Goal: Task Accomplishment & Management: Use online tool/utility

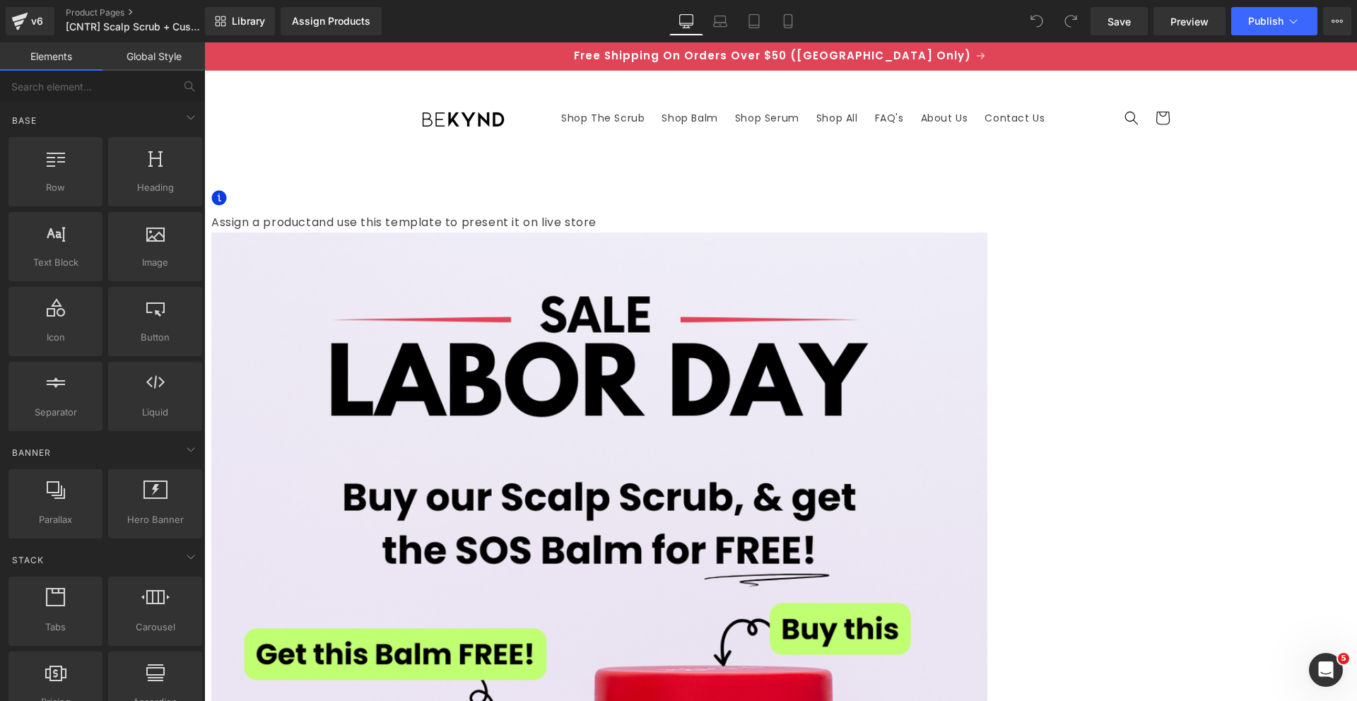
click at [302, 21] on div "Assign Products" at bounding box center [331, 21] width 78 height 11
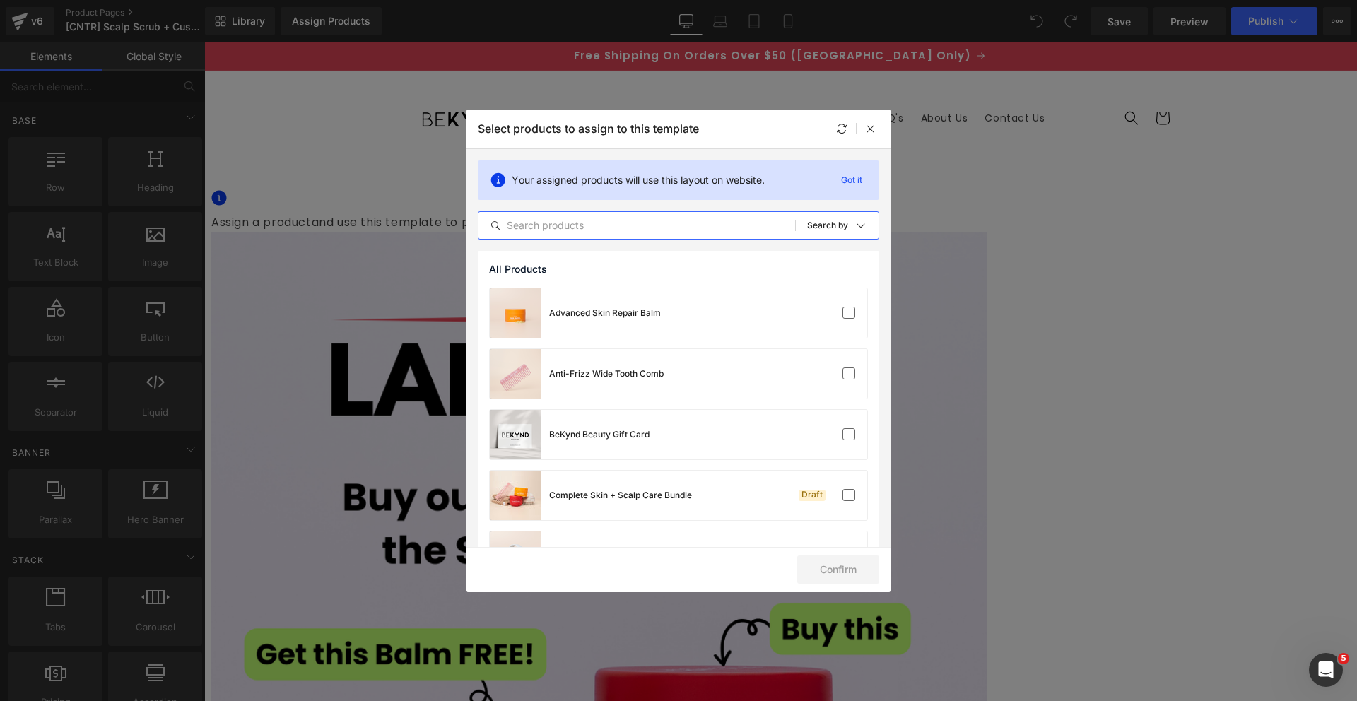
click at [585, 228] on input "text" at bounding box center [637, 225] width 317 height 17
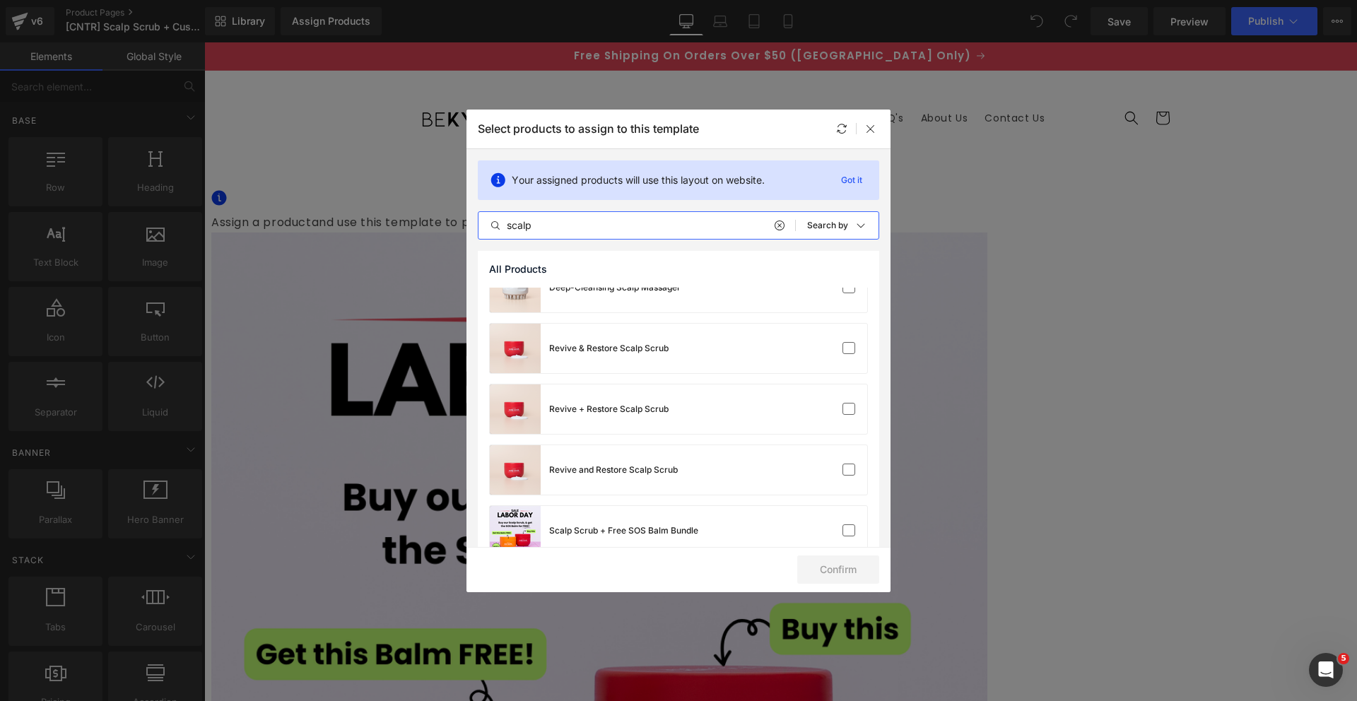
scroll to position [87, 0]
type input "scalp"
click at [686, 407] on div "Revive + Restore Scalp Scrub" at bounding box center [679, 408] width 378 height 49
click at [822, 566] on button "Confirm" at bounding box center [838, 570] width 82 height 28
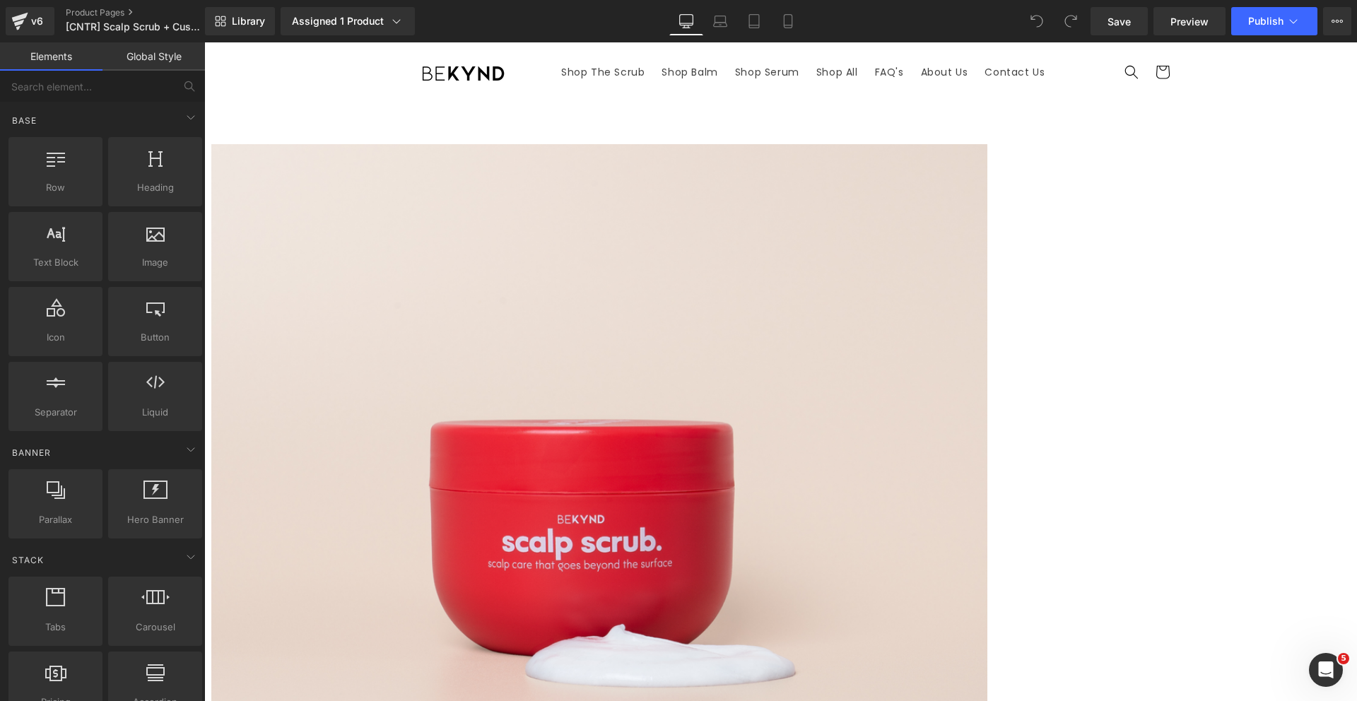
scroll to position [42, 0]
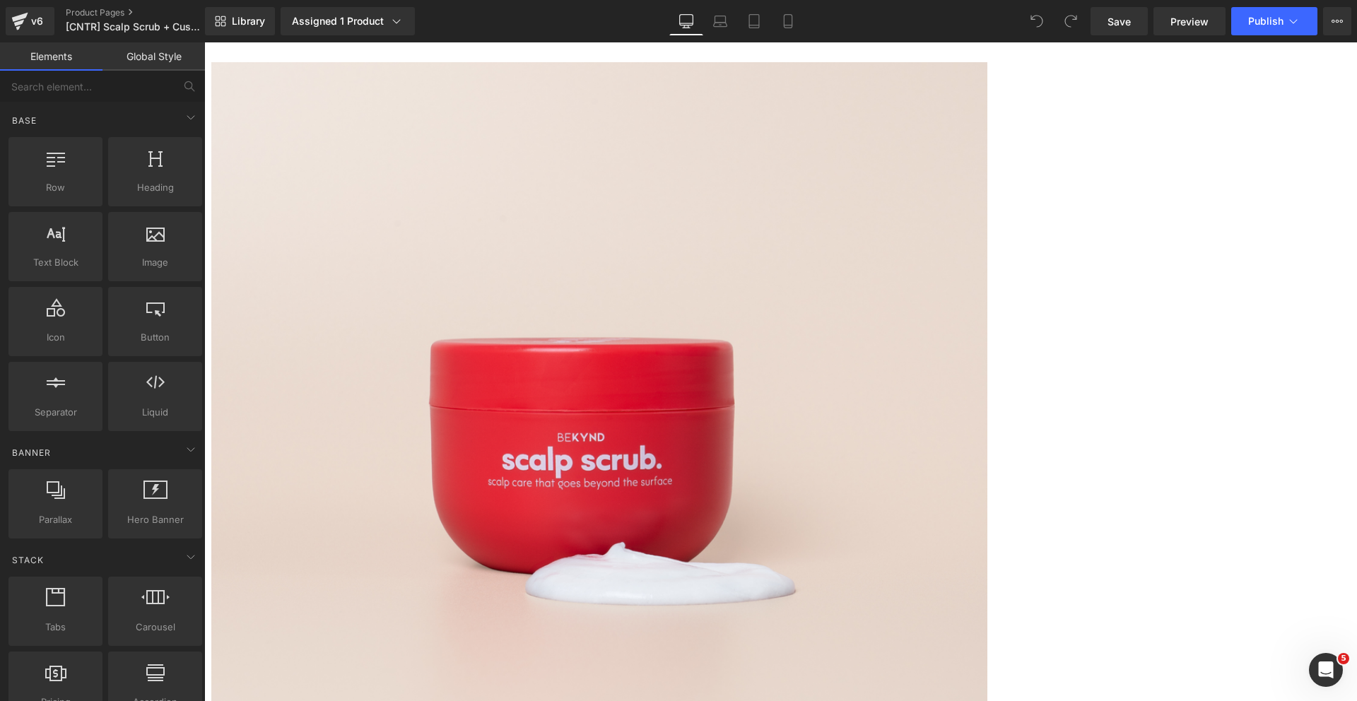
scroll to position [129, 0]
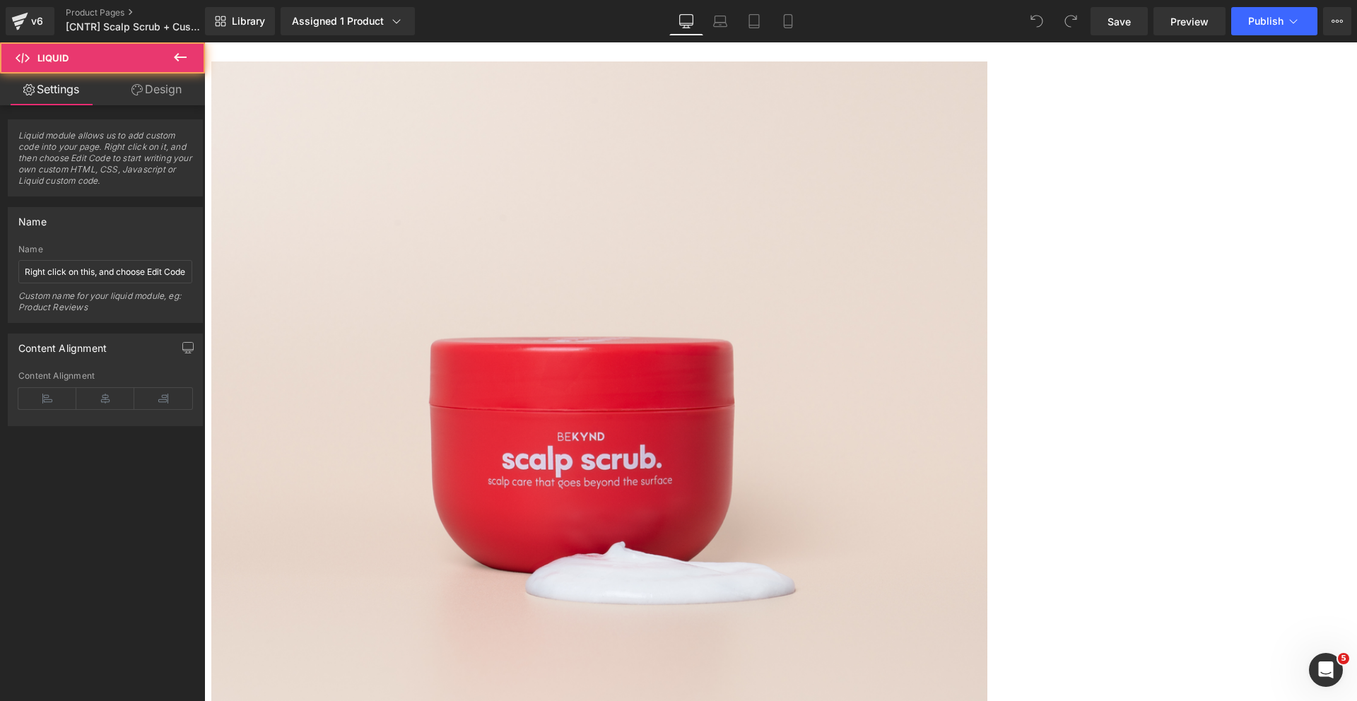
click at [204, 42] on icon at bounding box center [204, 42] width 0 height 0
click at [1171, 27] on span "Preview" at bounding box center [1190, 21] width 38 height 15
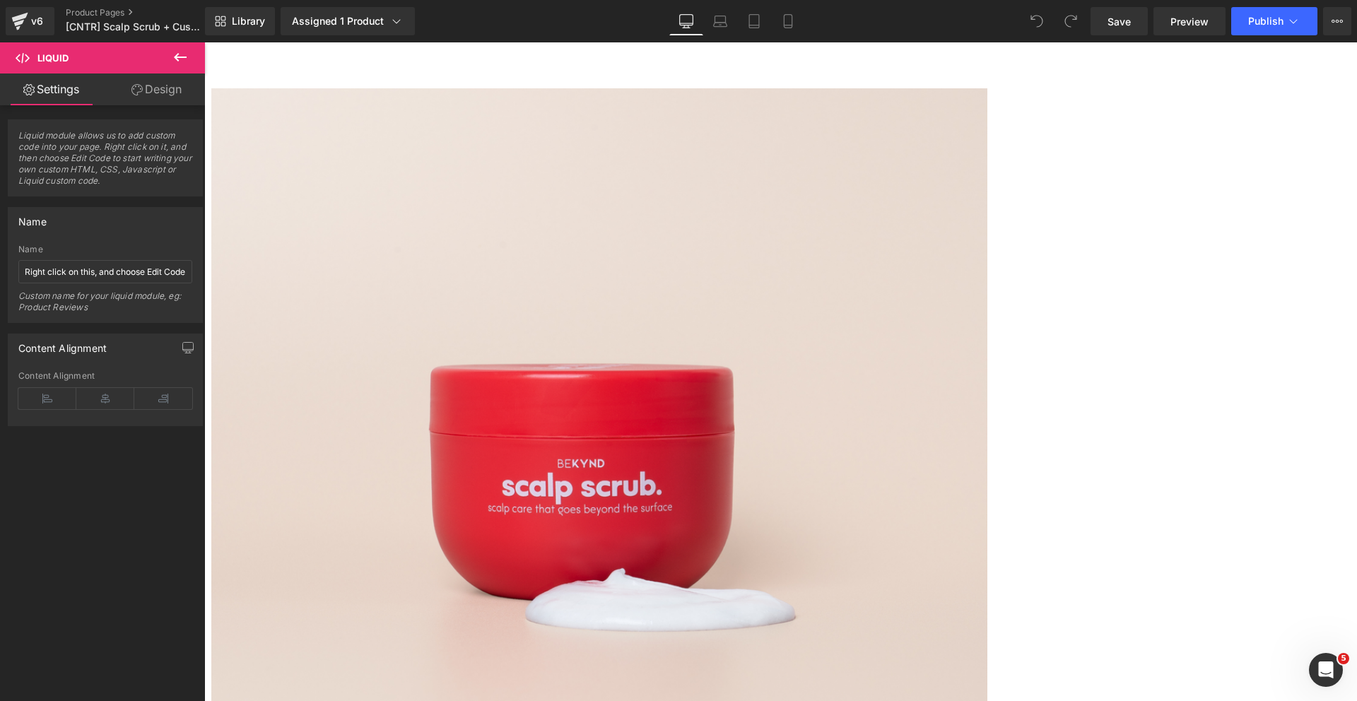
scroll to position [0, 0]
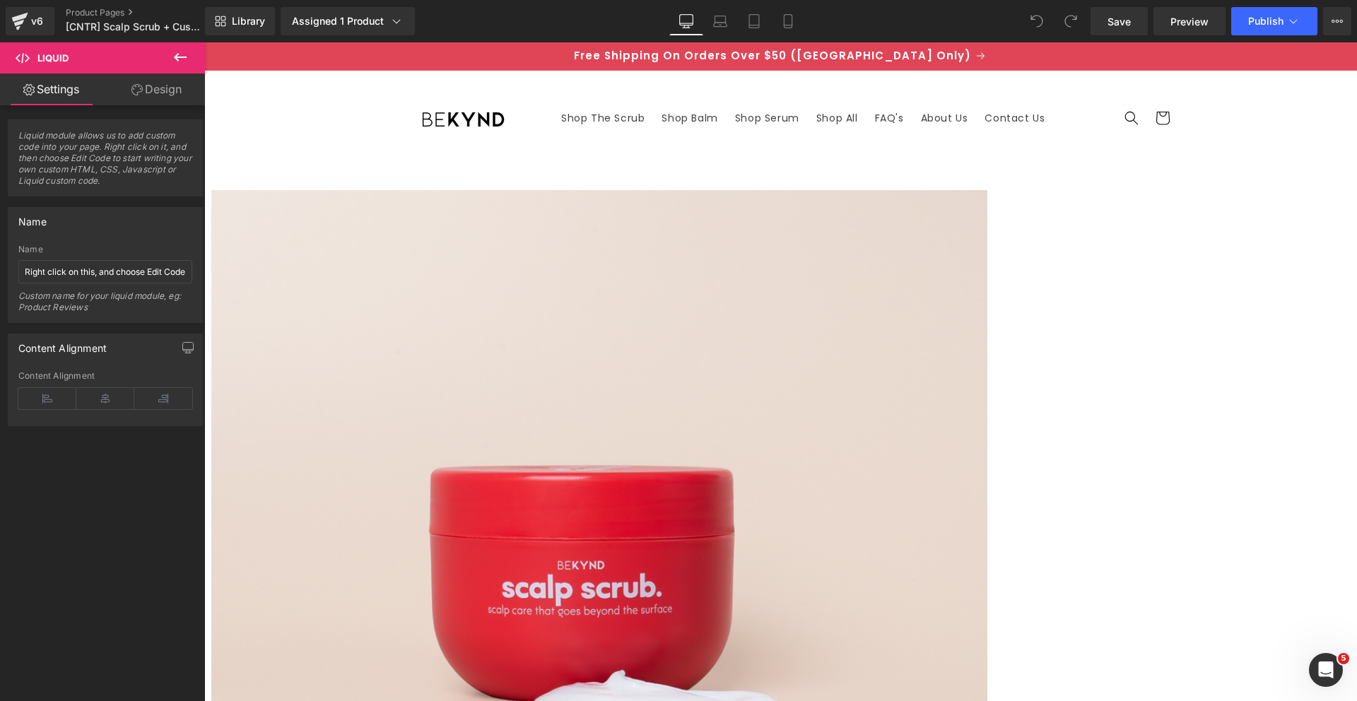
click at [139, 91] on icon at bounding box center [136, 89] width 11 height 11
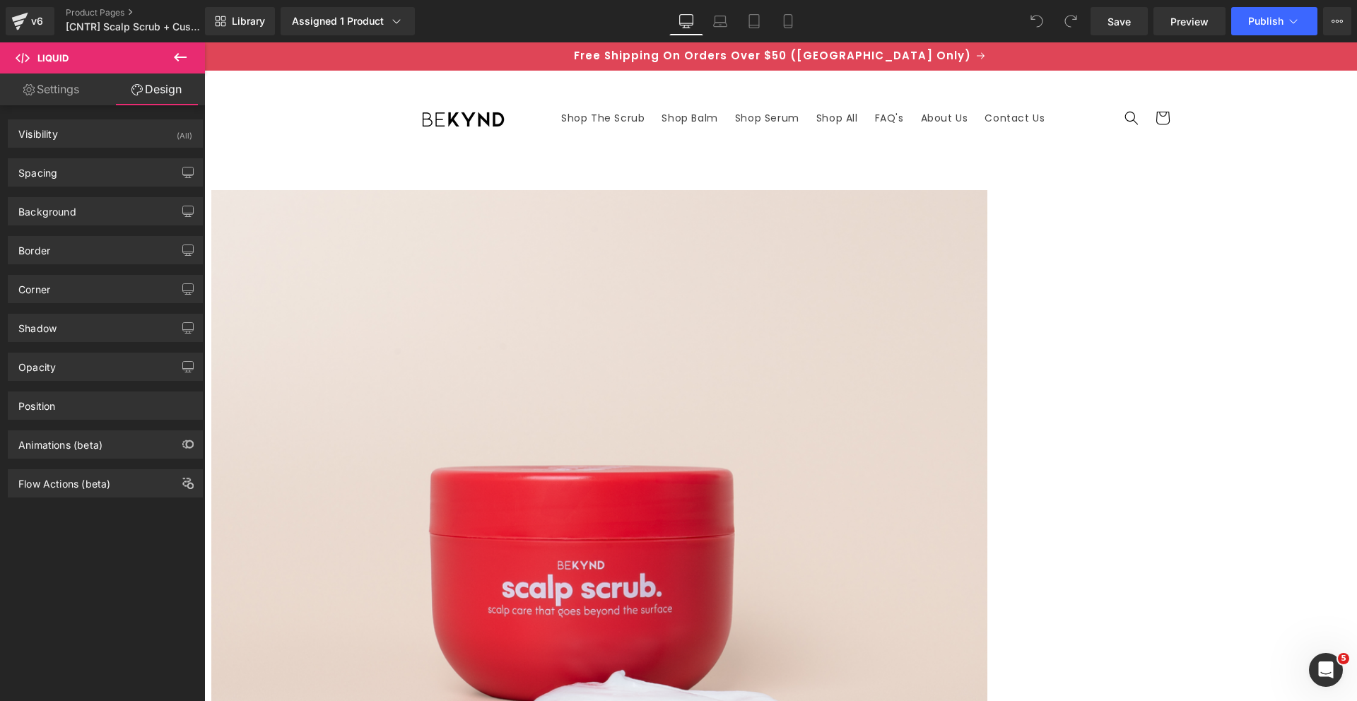
click at [58, 90] on link "Settings" at bounding box center [51, 90] width 103 height 32
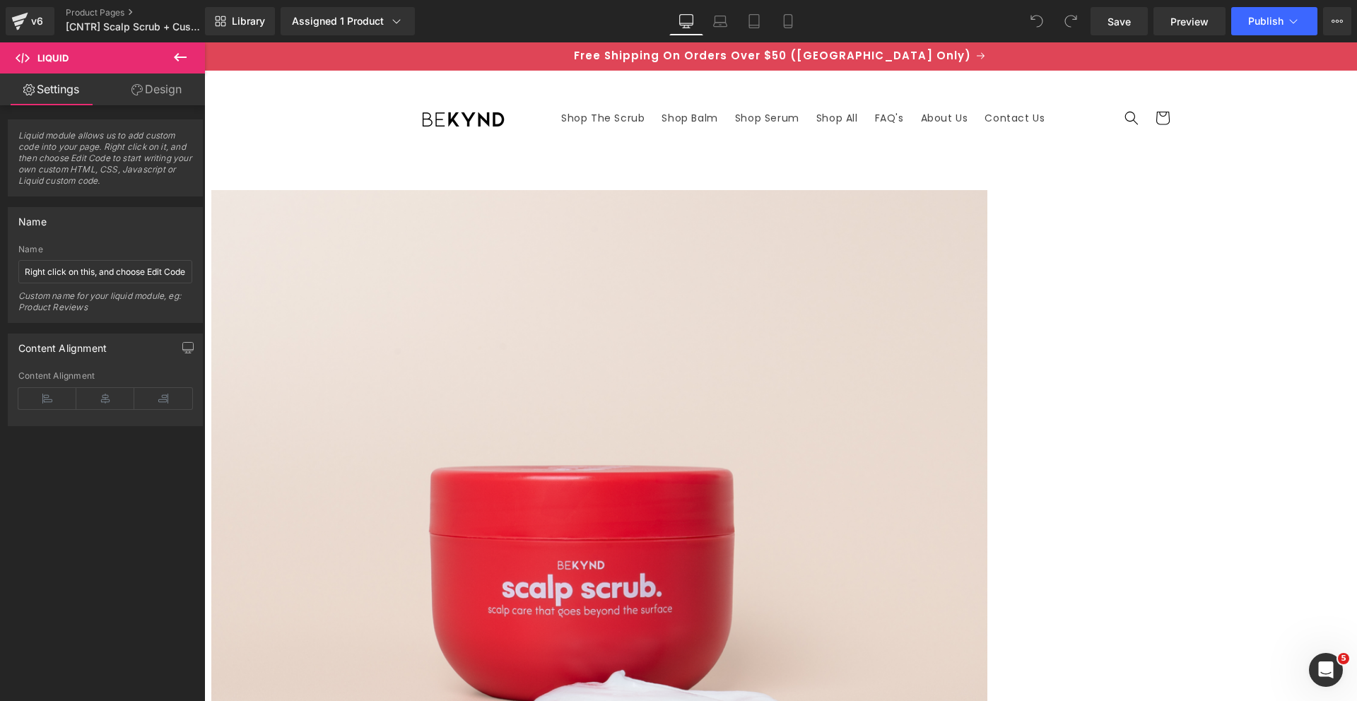
click at [715, 15] on icon at bounding box center [720, 21] width 14 height 14
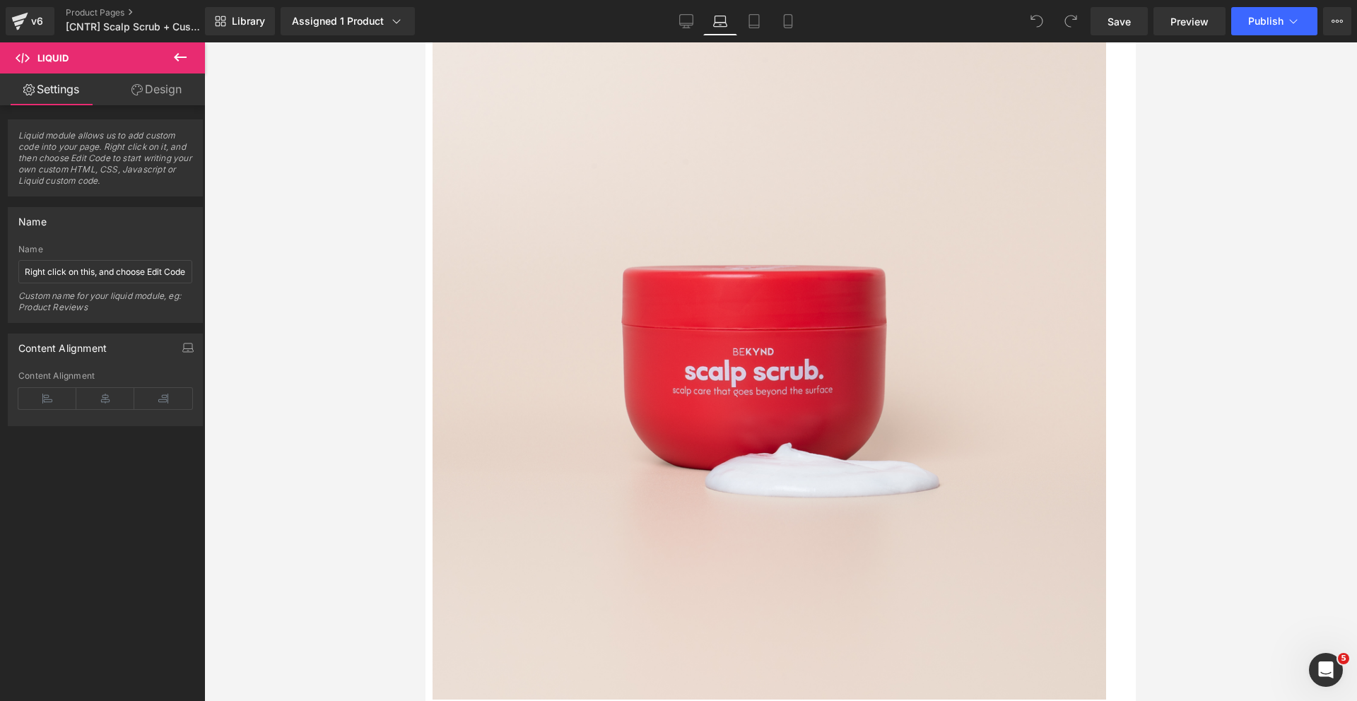
click at [689, 18] on icon at bounding box center [686, 21] width 14 height 14
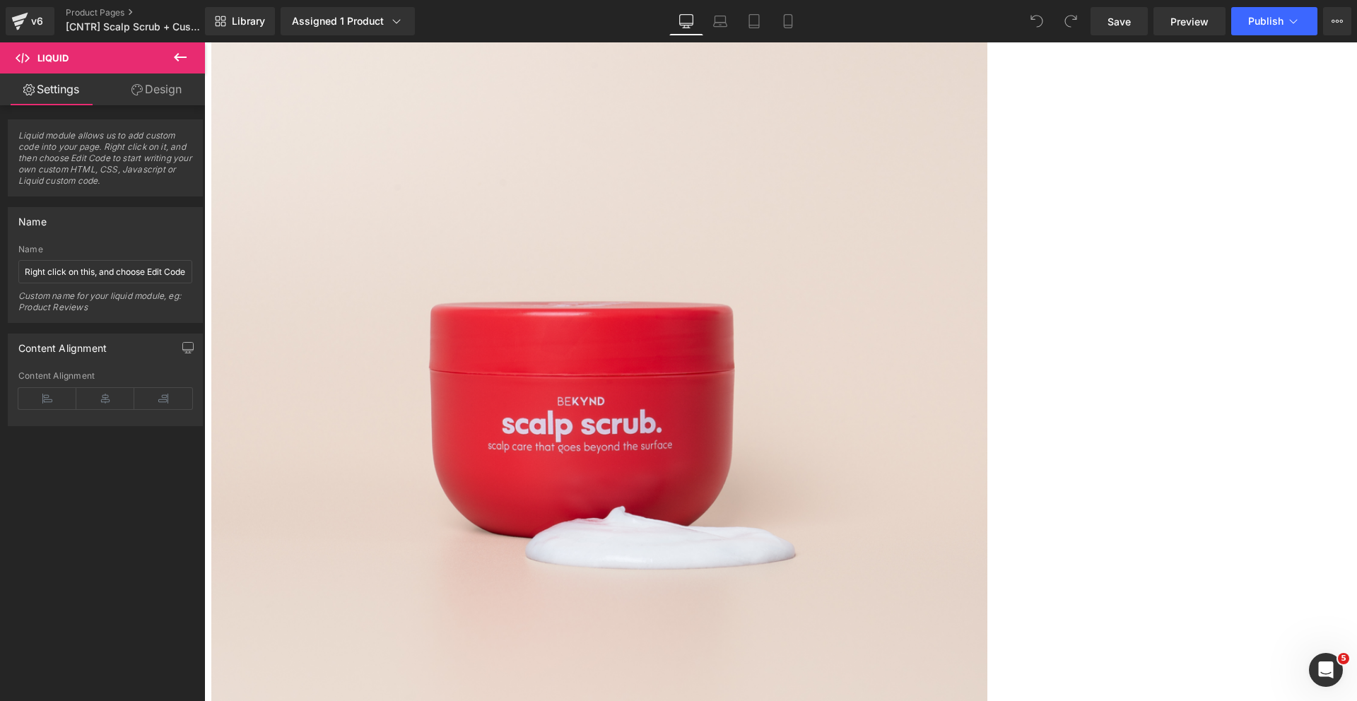
scroll to position [122, 0]
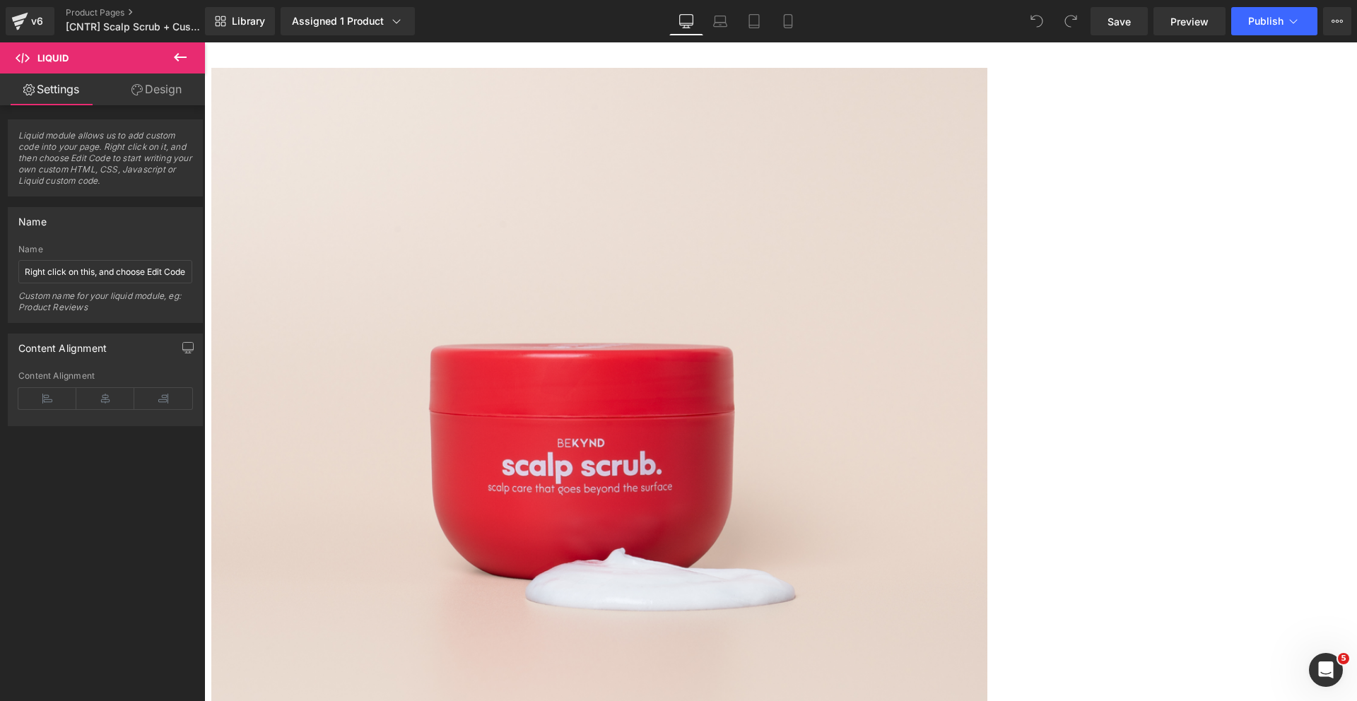
click at [1133, 21] on link "Save" at bounding box center [1119, 21] width 57 height 28
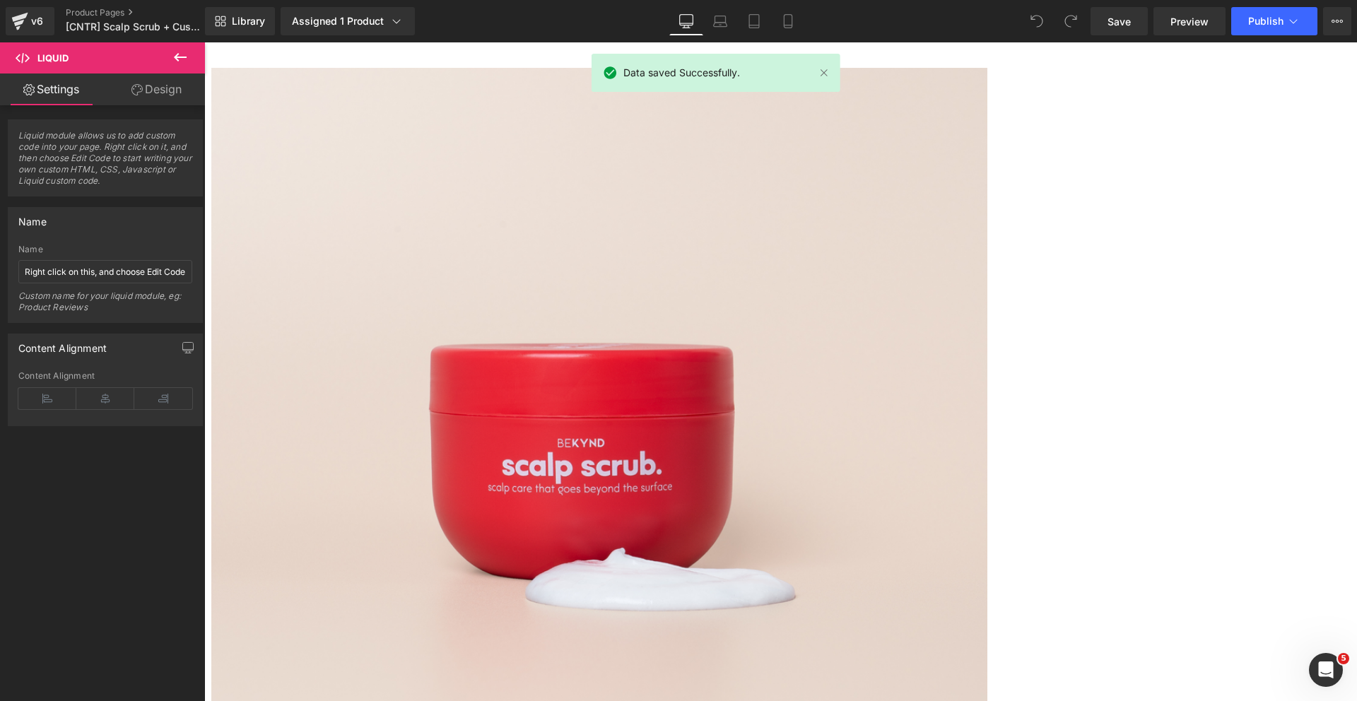
click at [1177, 18] on span "Preview" at bounding box center [1190, 21] width 38 height 15
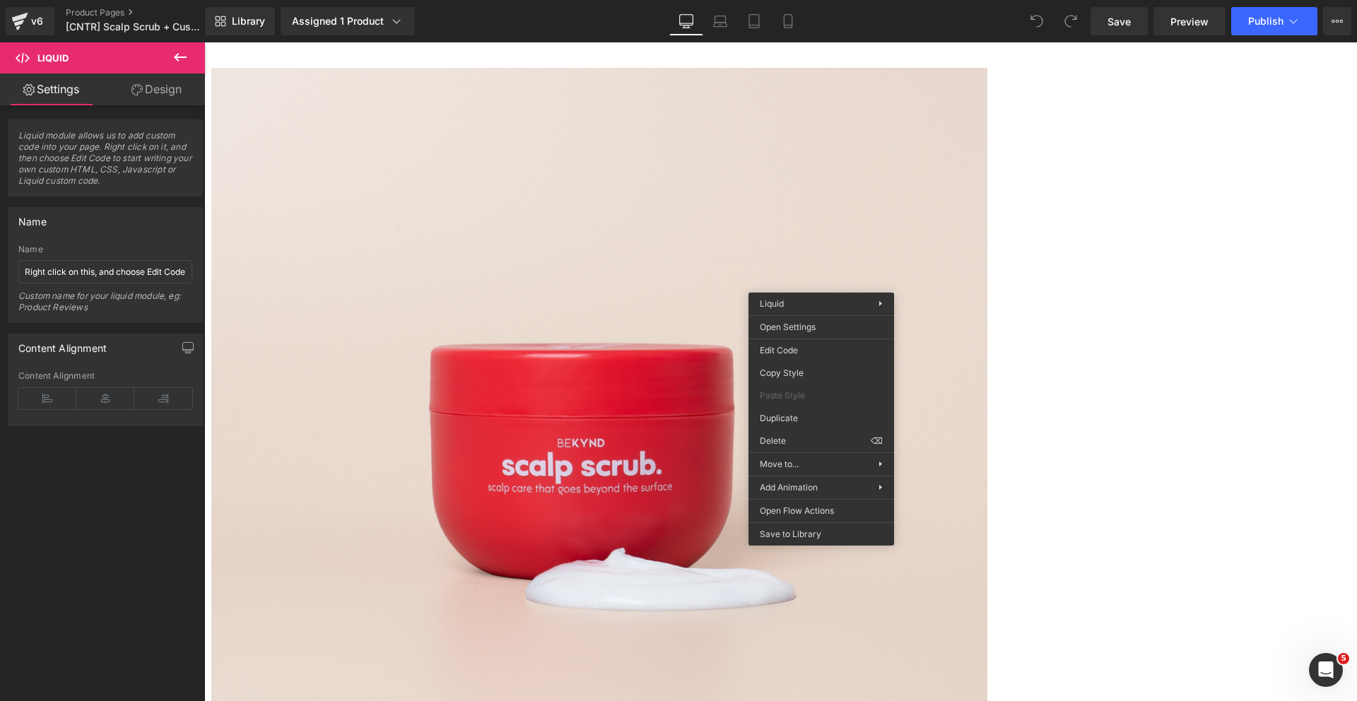
click at [809, 0] on div "You are previewing how the will restyle your page. You can not edit Elements in…" at bounding box center [678, 0] width 1357 height 0
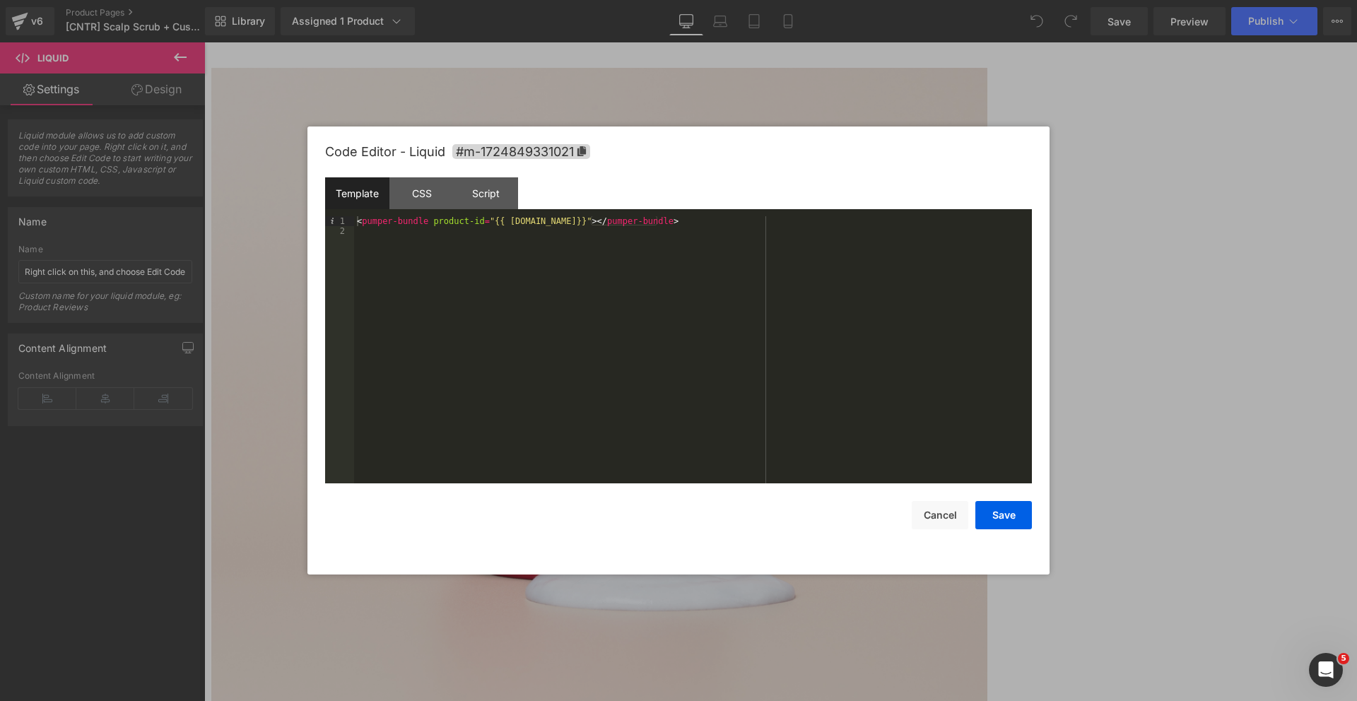
click at [937, 511] on button "Cancel" at bounding box center [940, 515] width 57 height 28
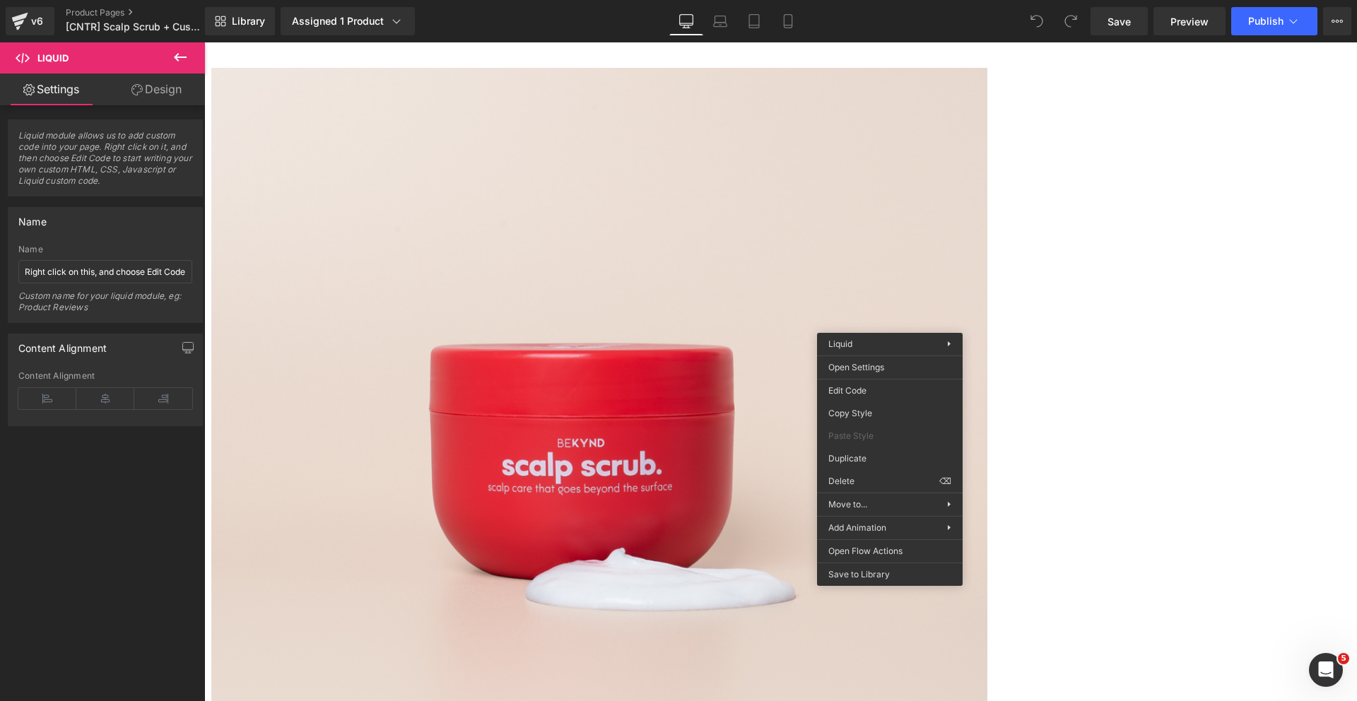
click at [869, 0] on div "You are previewing how the will restyle your page. You can not edit Elements in…" at bounding box center [678, 0] width 1357 height 0
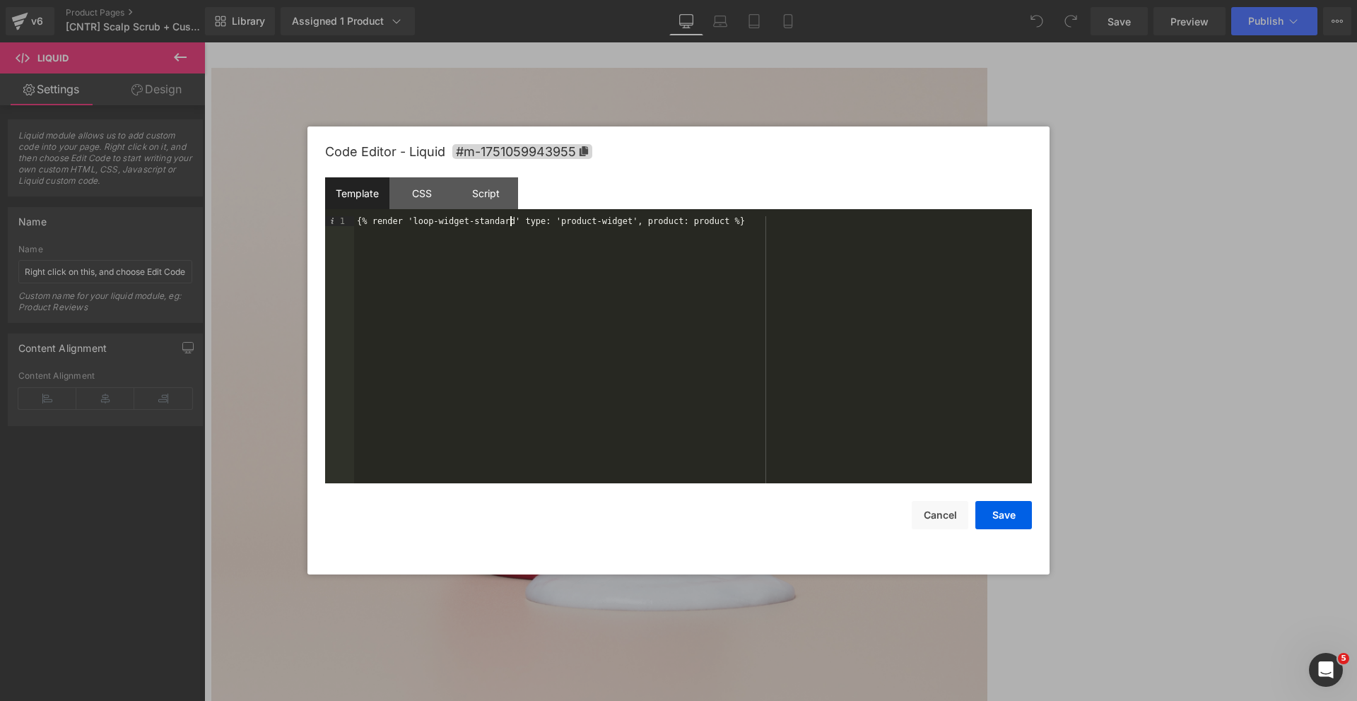
click at [509, 226] on div "{% render 'loop-widget-standard' type: 'product-widget', product: product %}" at bounding box center [693, 359] width 678 height 287
click at [498, 222] on div "{% render 'loop-widget-standard' type: 'product-widget', product: product %}" at bounding box center [693, 359] width 678 height 287
drag, startPoint x: 616, startPoint y: 240, endPoint x: 415, endPoint y: 221, distance: 202.5
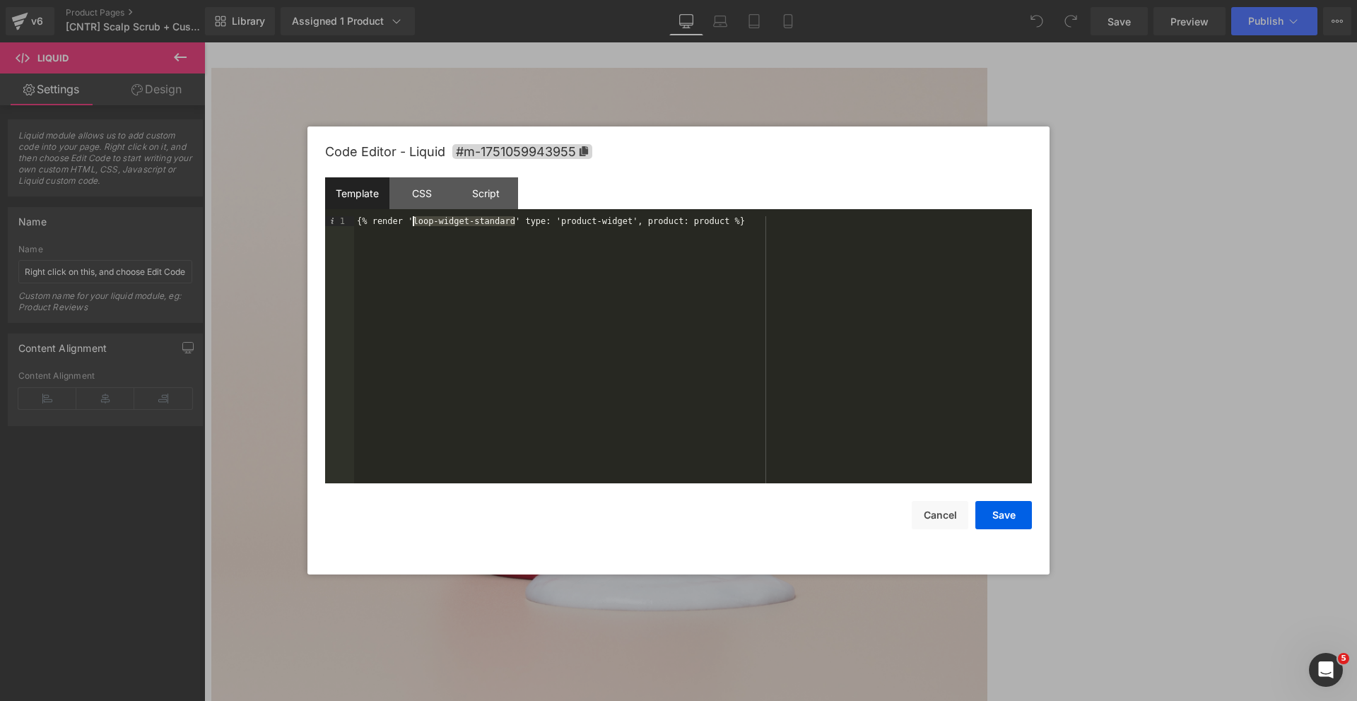
click at [415, 221] on div "{% render 'loop-widget-standard' type: 'product-widget', product: product %}" at bounding box center [693, 359] width 678 height 287
click at [939, 510] on button "Cancel" at bounding box center [940, 515] width 57 height 28
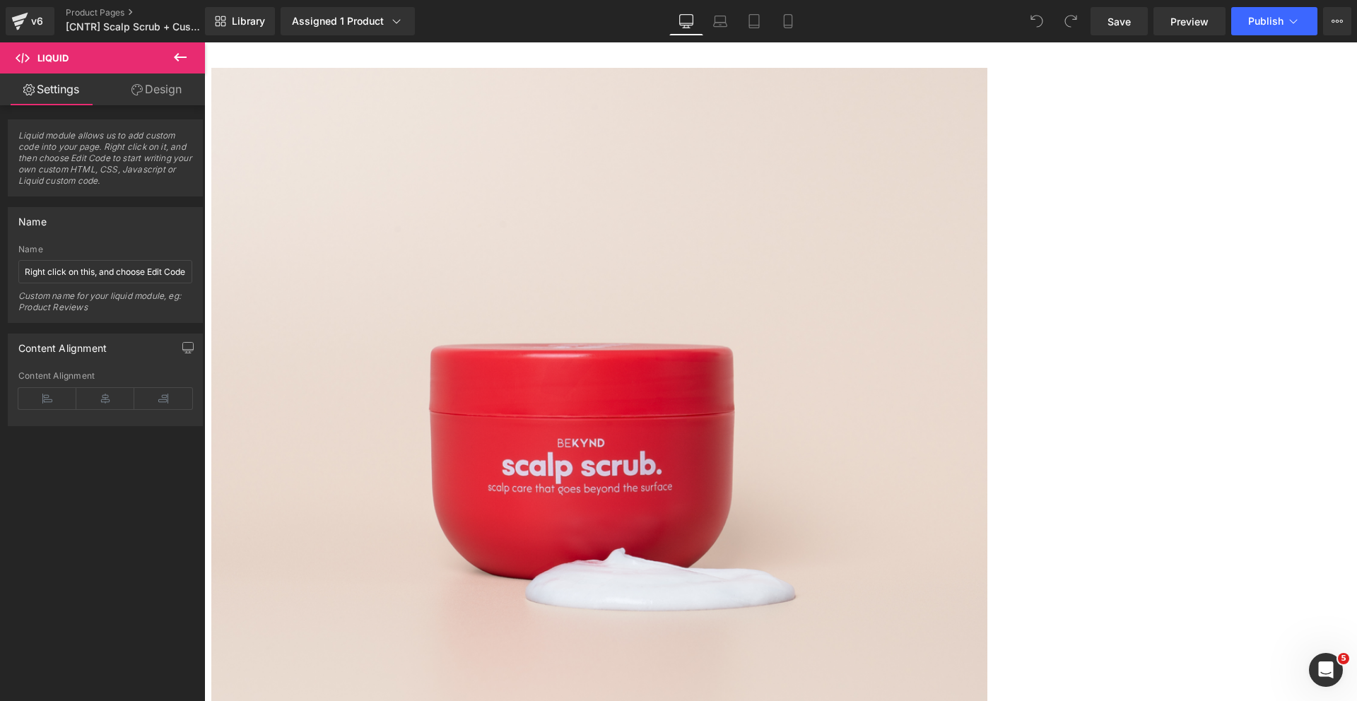
drag, startPoint x: 816, startPoint y: 296, endPoint x: 819, endPoint y: 279, distance: 17.3
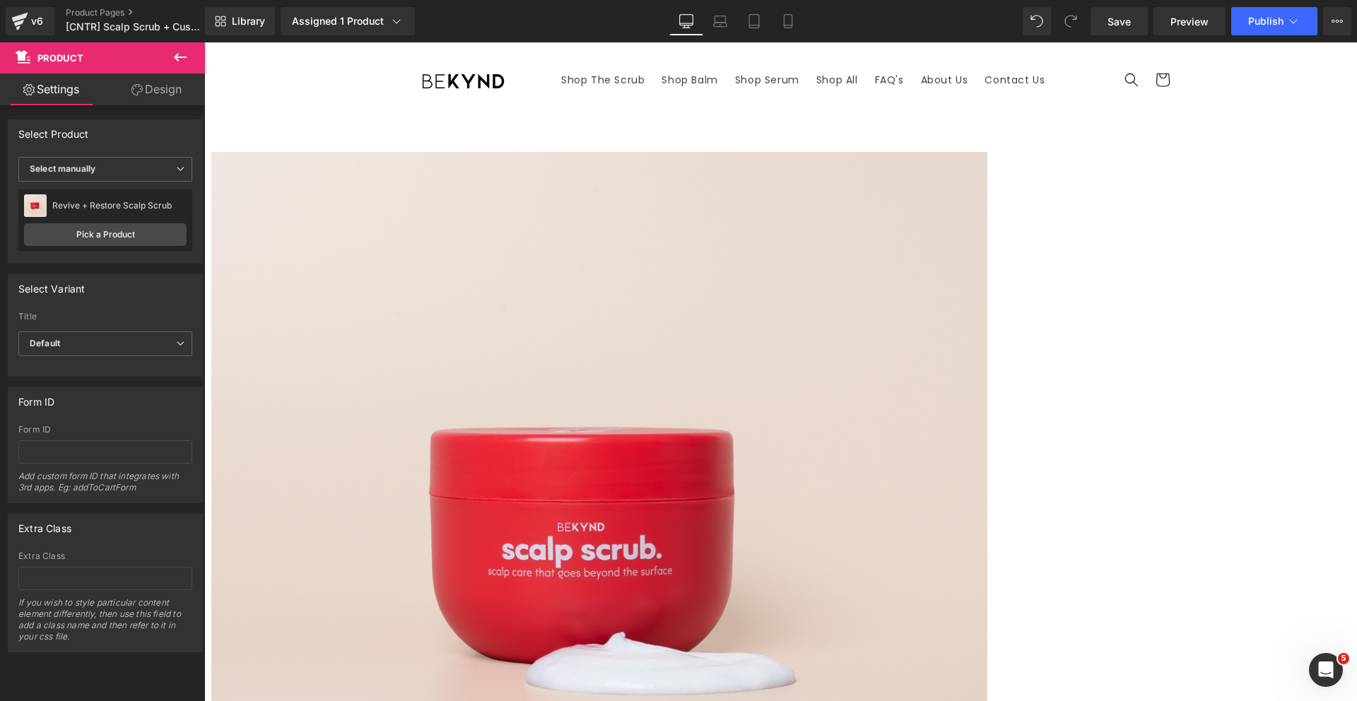
scroll to position [0, 0]
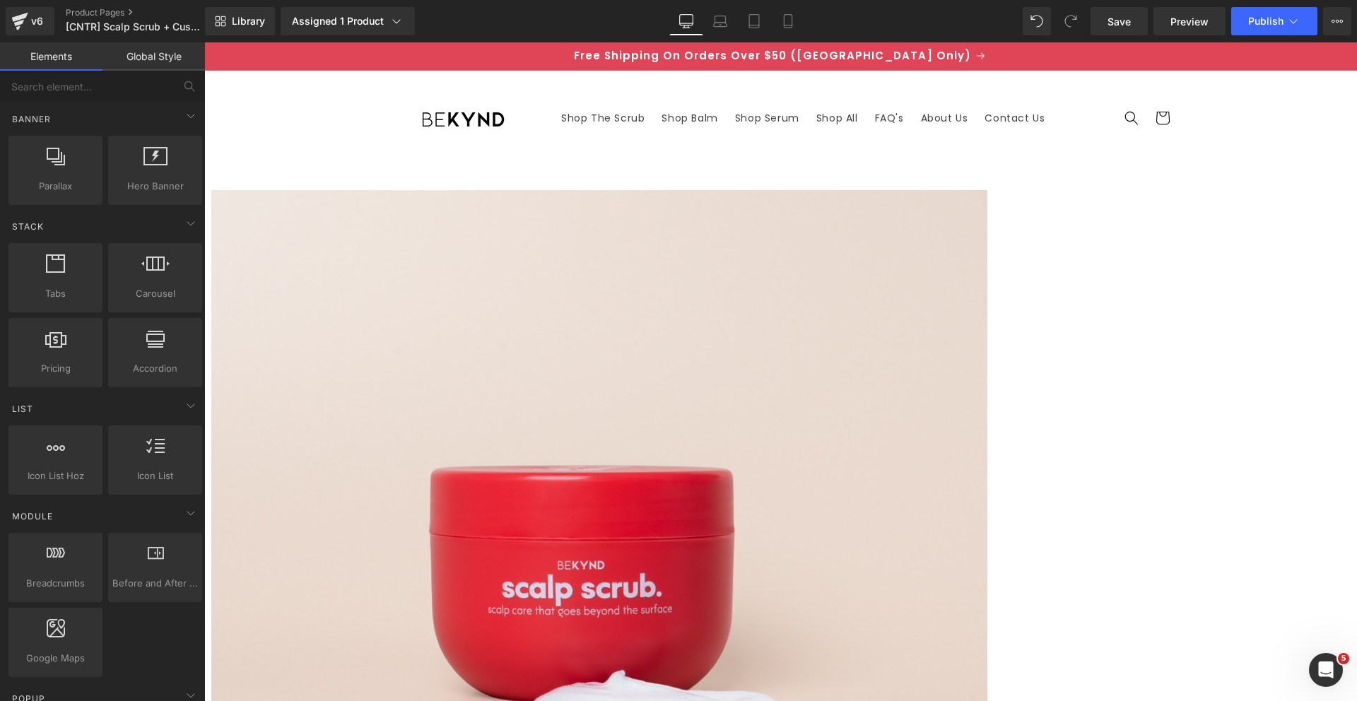
scroll to position [323, 0]
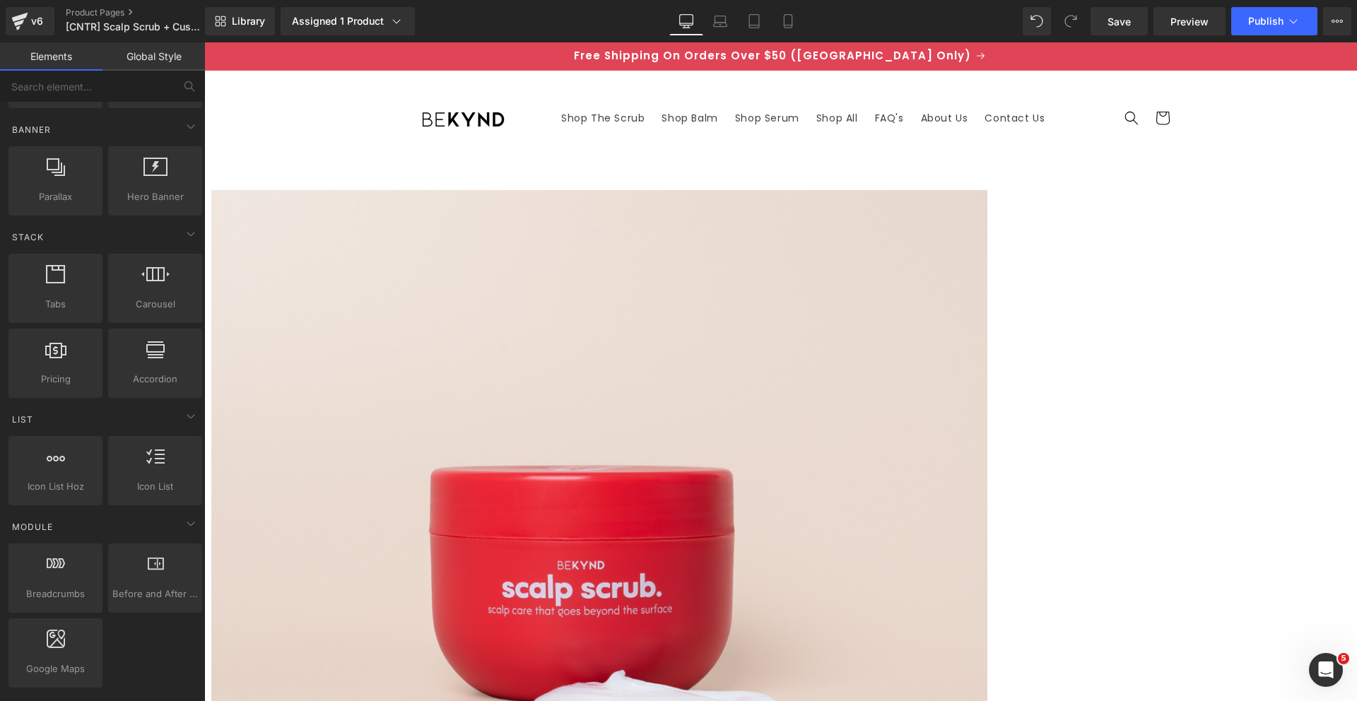
click at [77, 88] on input "text" at bounding box center [87, 86] width 174 height 31
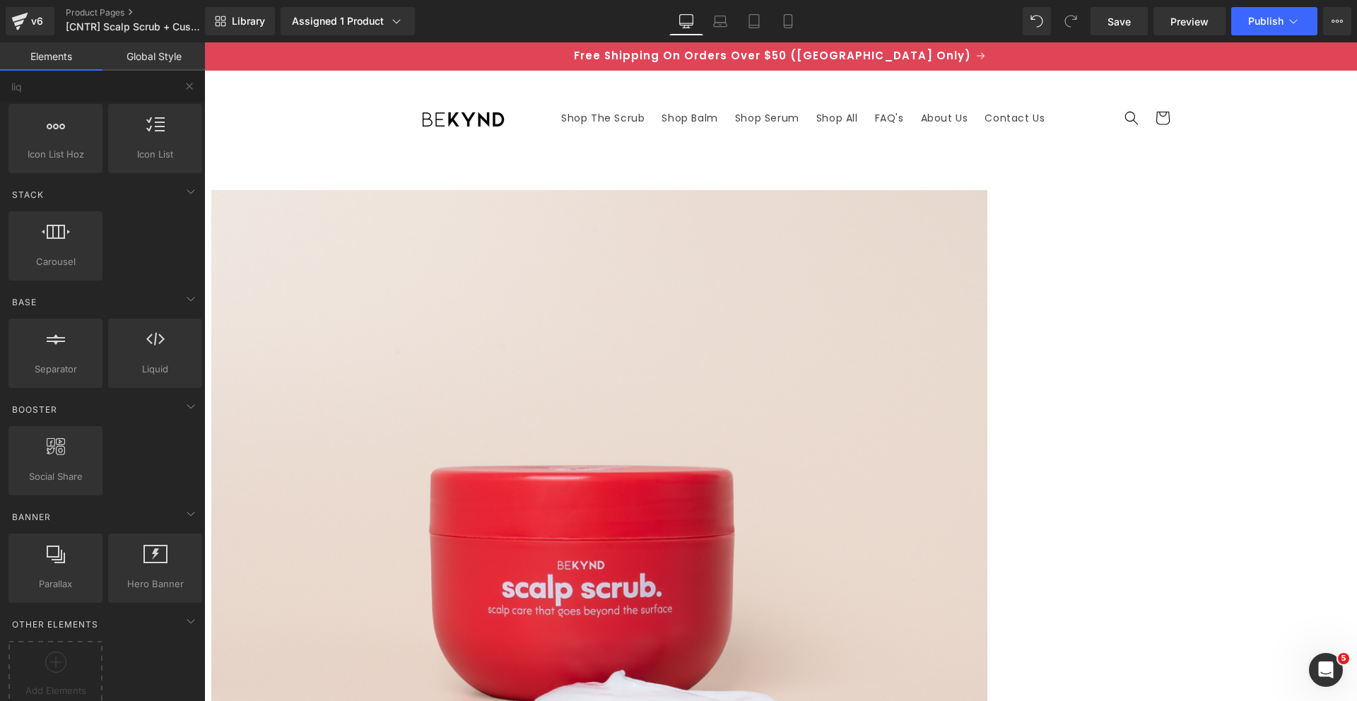
scroll to position [0, 0]
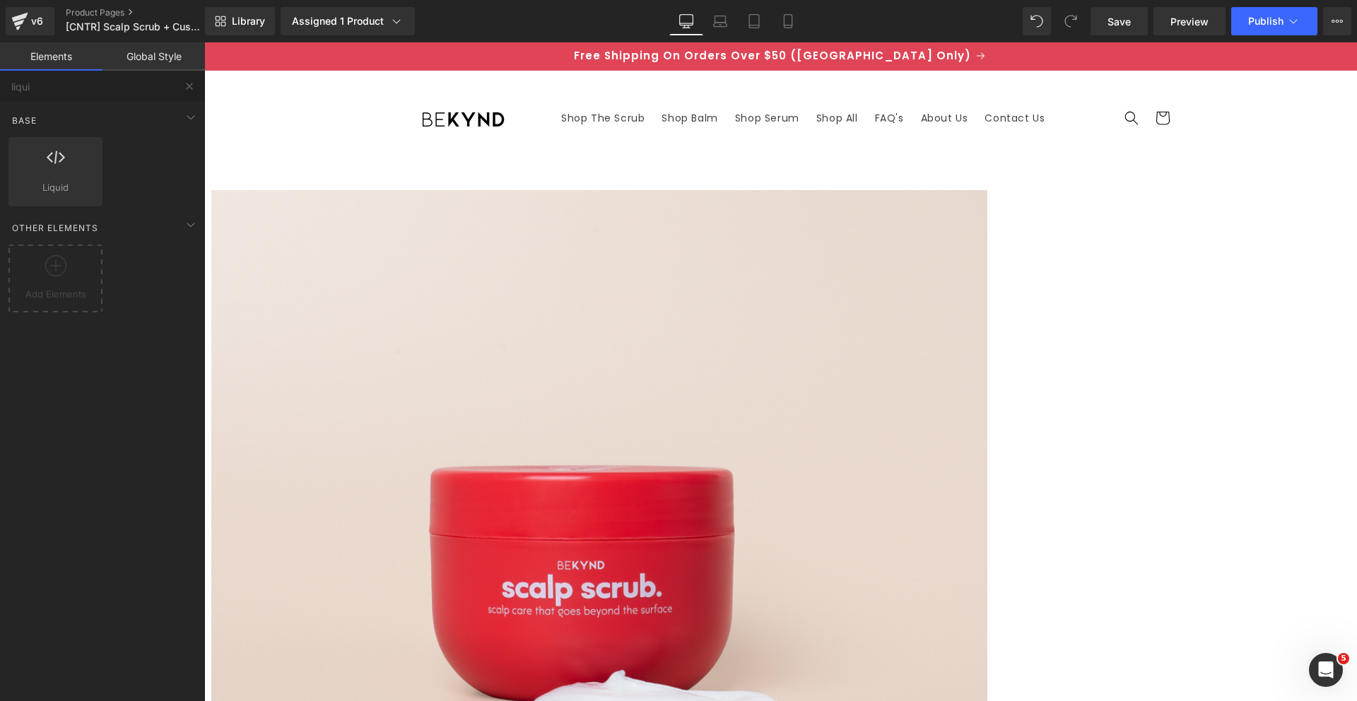
type input "liquid"
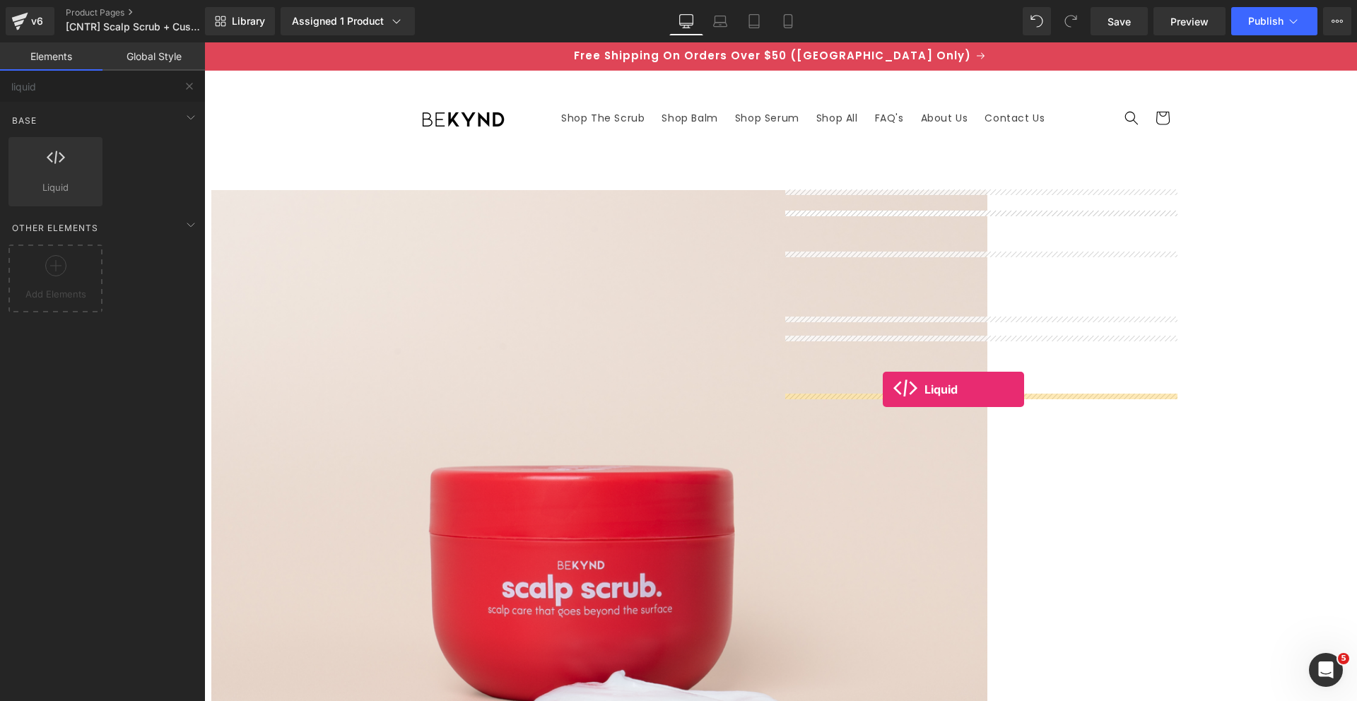
drag, startPoint x: 774, startPoint y: 438, endPoint x: 883, endPoint y: 390, distance: 119.3
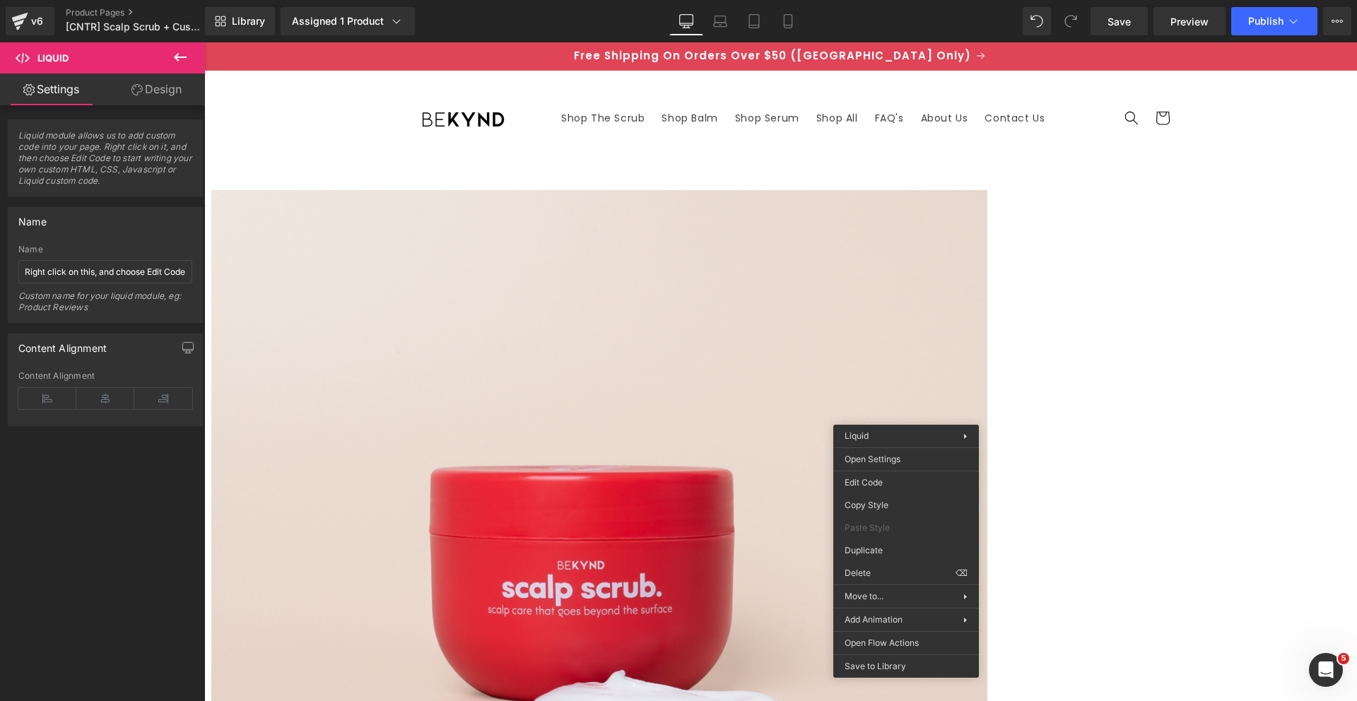
click at [875, 438] on span "Liquid" at bounding box center [904, 436] width 119 height 13
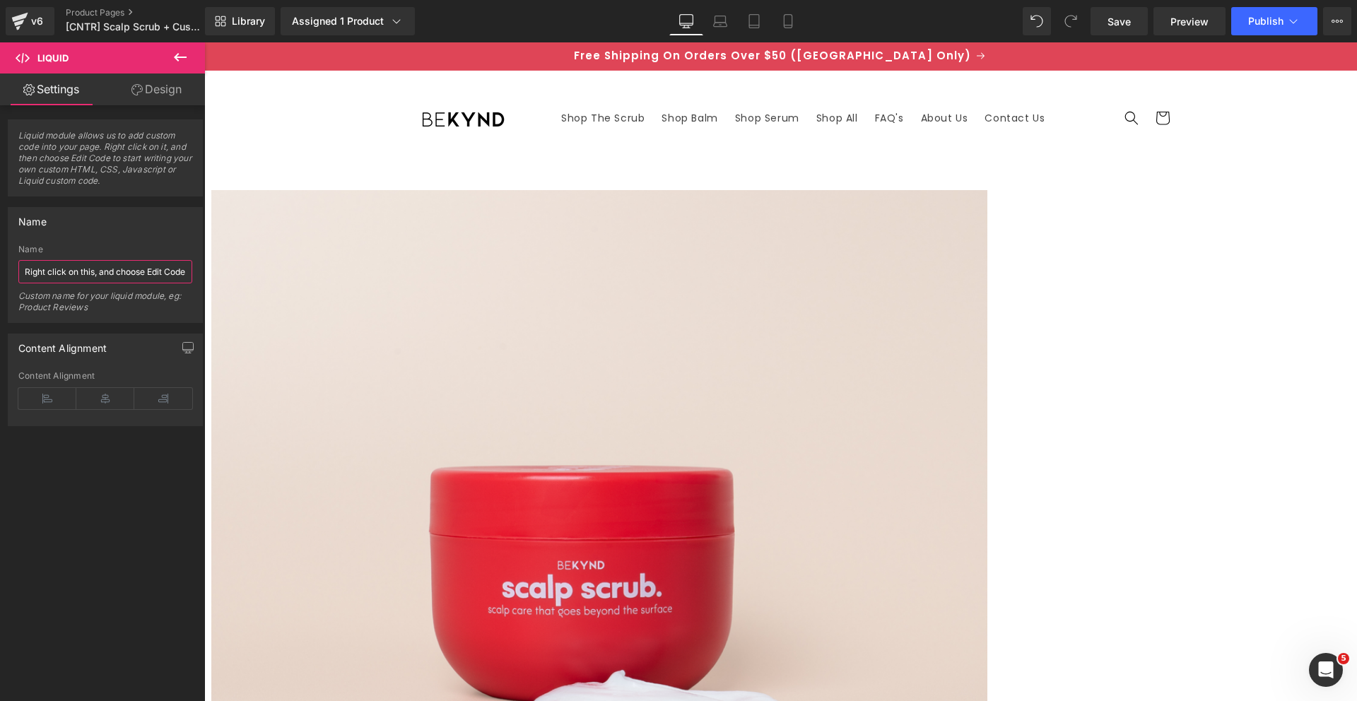
click at [56, 267] on input "Right click on this, and choose Edit Code." at bounding box center [105, 271] width 174 height 23
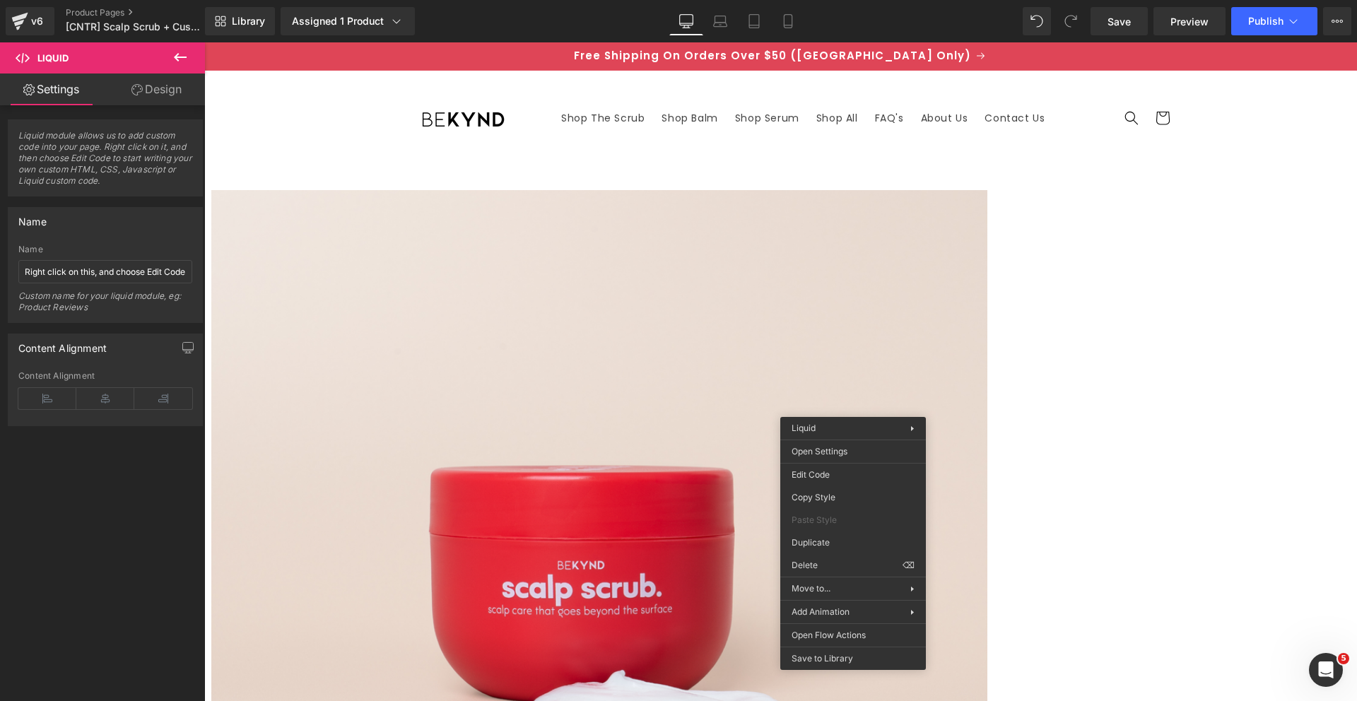
click at [844, 0] on div "Liquid You are previewing how the will restyle your page. You can not edit Elem…" at bounding box center [678, 0] width 1357 height 0
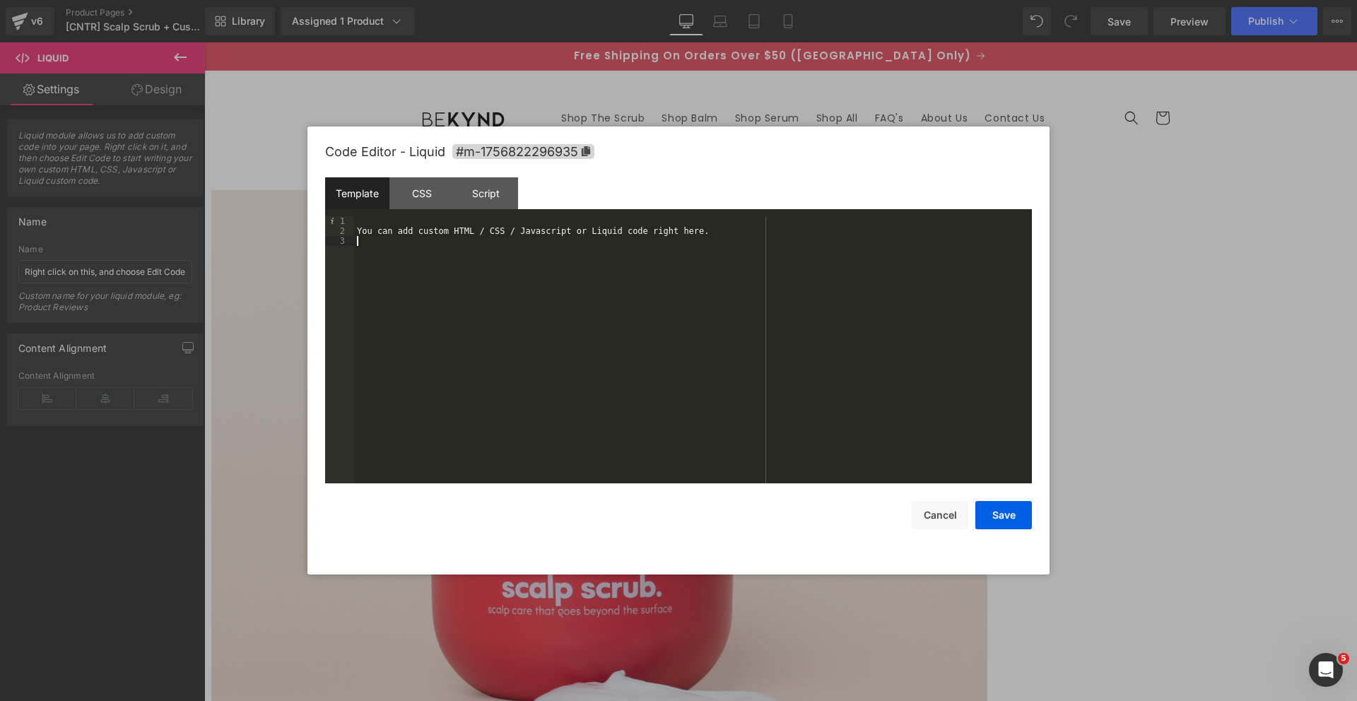
click at [528, 241] on div "You can add custom HTML / CSS / Javascript or Liquid code right here." at bounding box center [693, 359] width 678 height 287
click at [434, 232] on div "You can add custom HTML / CSS / Javascript or Liquid code right here." at bounding box center [693, 359] width 678 height 287
click at [402, 216] on div "You can add custom HTML / CSS / Javascript or Liquid code right here." at bounding box center [693, 359] width 678 height 287
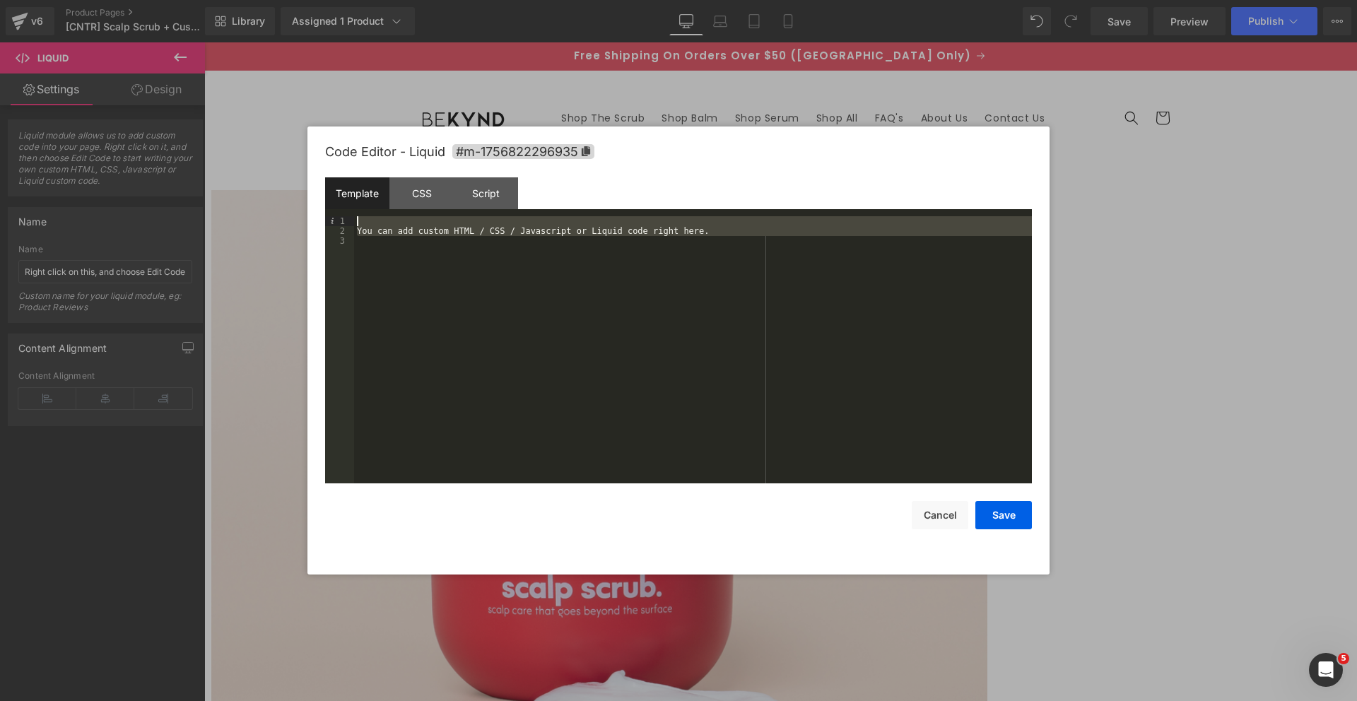
drag, startPoint x: 679, startPoint y: 347, endPoint x: 354, endPoint y: 211, distance: 351.7
click at [354, 211] on div "Template CSS Script Data 1 2 3 You can add custom HTML / CSS / Javascript or Li…" at bounding box center [678, 330] width 707 height 306
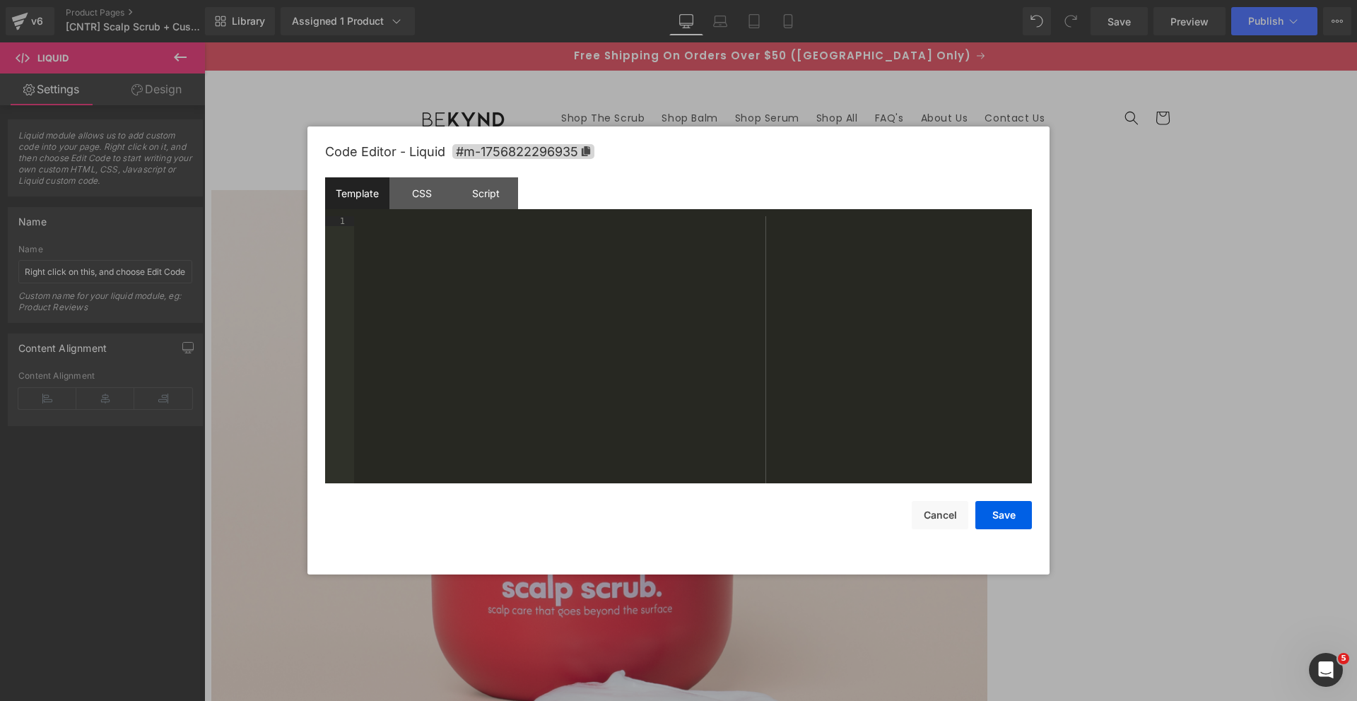
click at [435, 232] on div at bounding box center [693, 359] width 678 height 287
click at [633, 170] on div "Code Editor - Liquid #m-1756822296935" at bounding box center [678, 152] width 707 height 51
click at [619, 267] on div at bounding box center [693, 359] width 678 height 287
click at [989, 508] on button "Save" at bounding box center [1004, 515] width 57 height 28
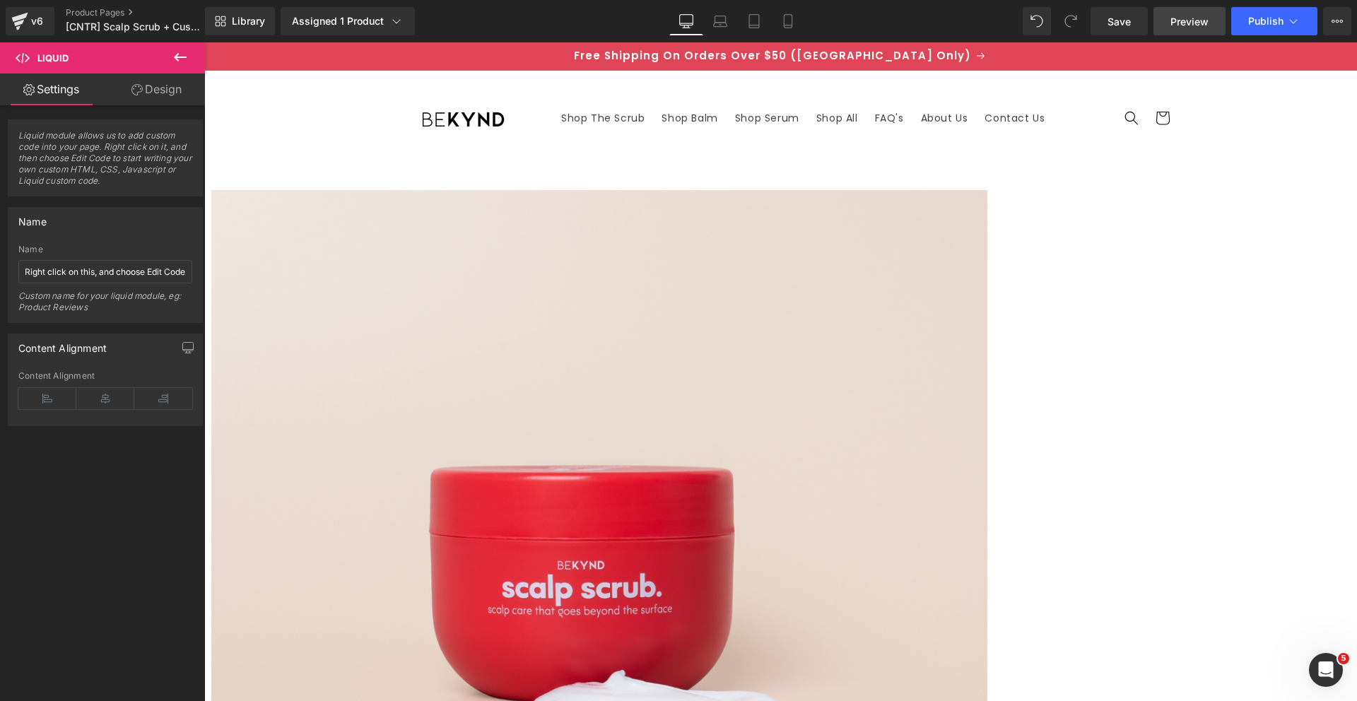
click at [1188, 21] on span "Preview" at bounding box center [1190, 21] width 38 height 15
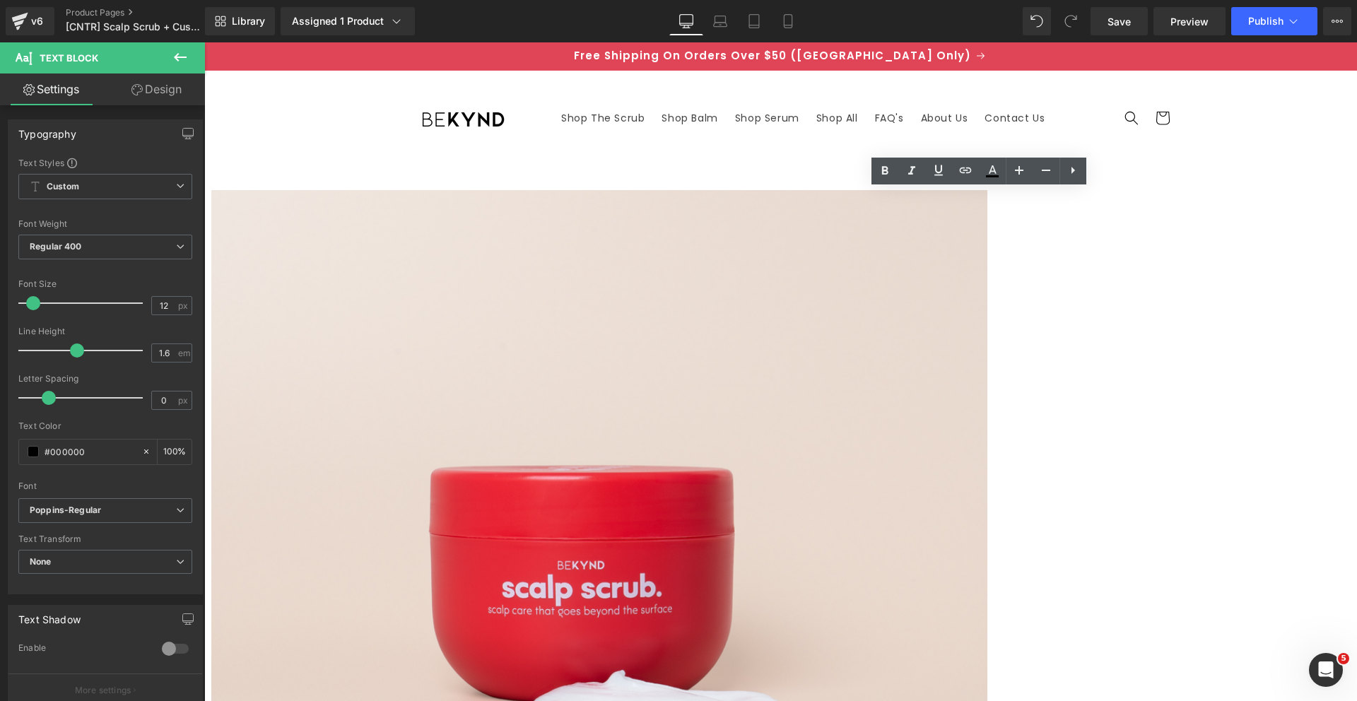
click at [824, 158] on header "Shop The Scrub Shop Balm Shop Serum Shop All FAQ's About Us Contact Us Facebook…" at bounding box center [781, 118] width 848 height 95
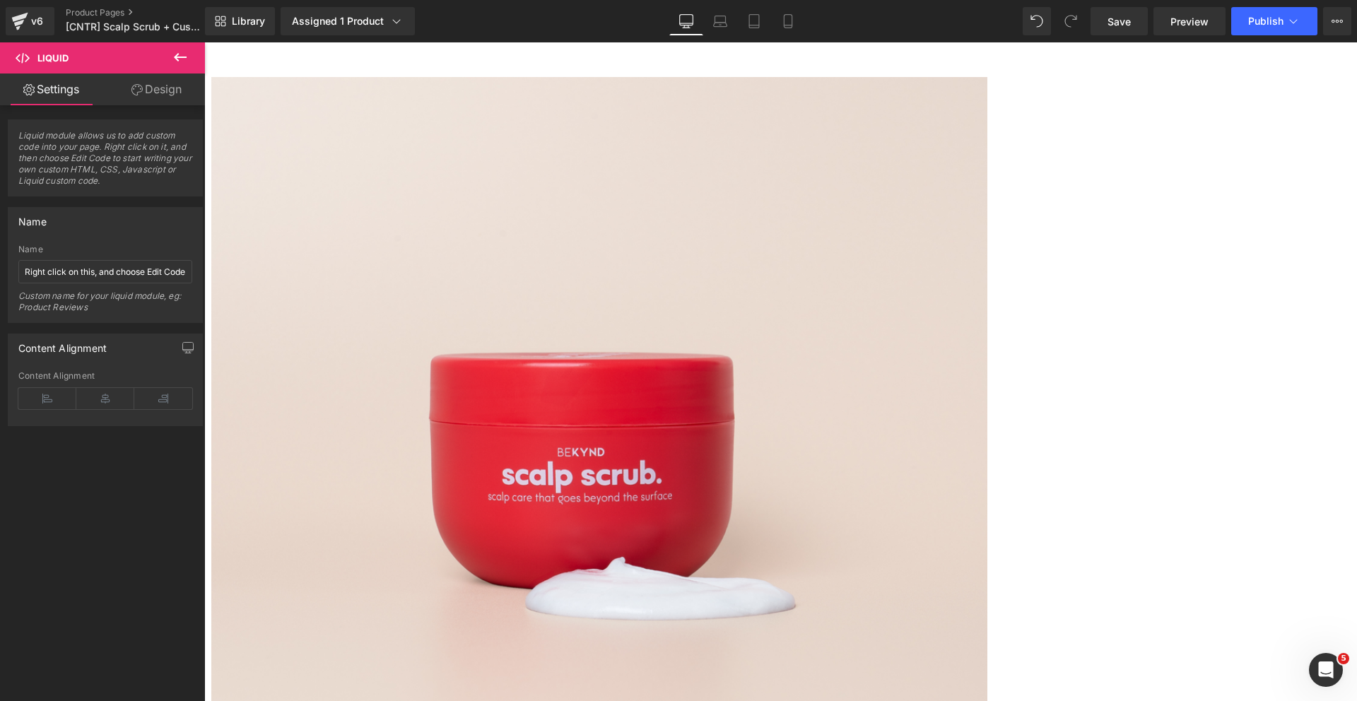
scroll to position [71, 0]
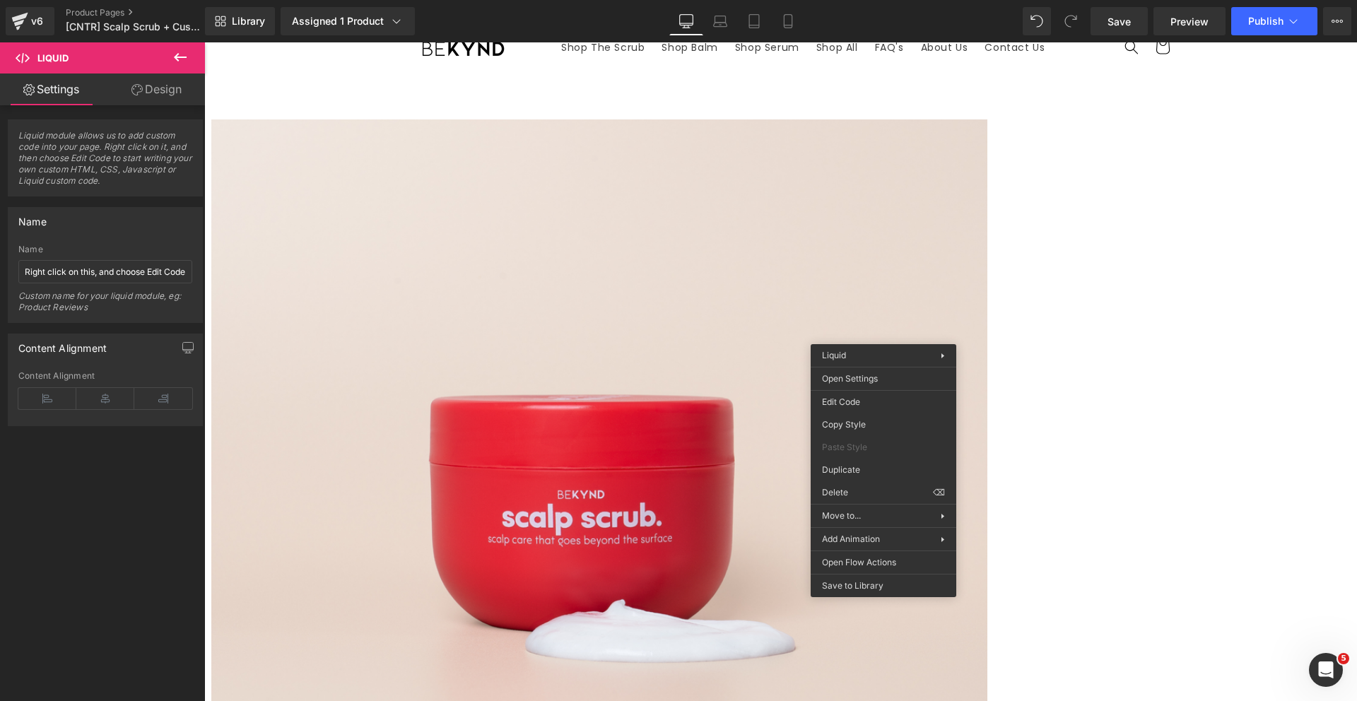
click at [854, 0] on div "Liquid You are previewing how the will restyle your page. You can not edit Elem…" at bounding box center [678, 0] width 1357 height 0
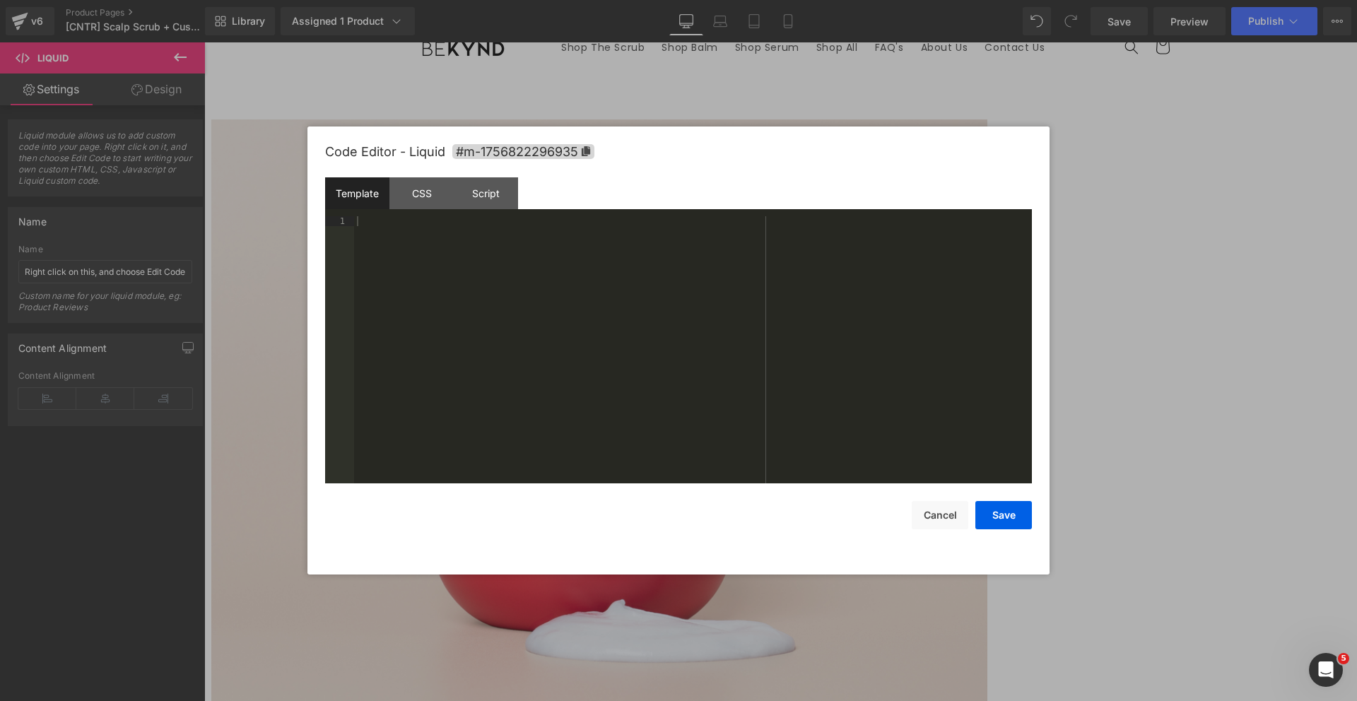
click at [937, 513] on button "Cancel" at bounding box center [940, 515] width 57 height 28
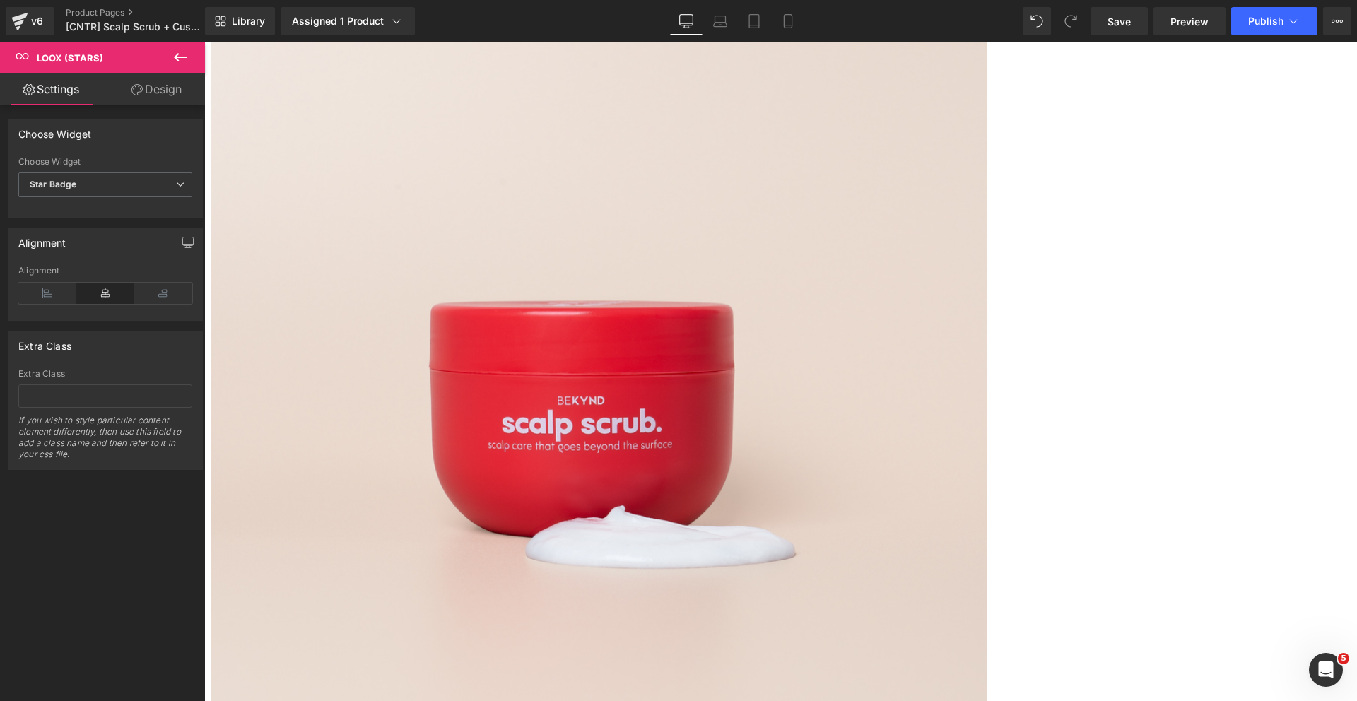
scroll to position [160, 0]
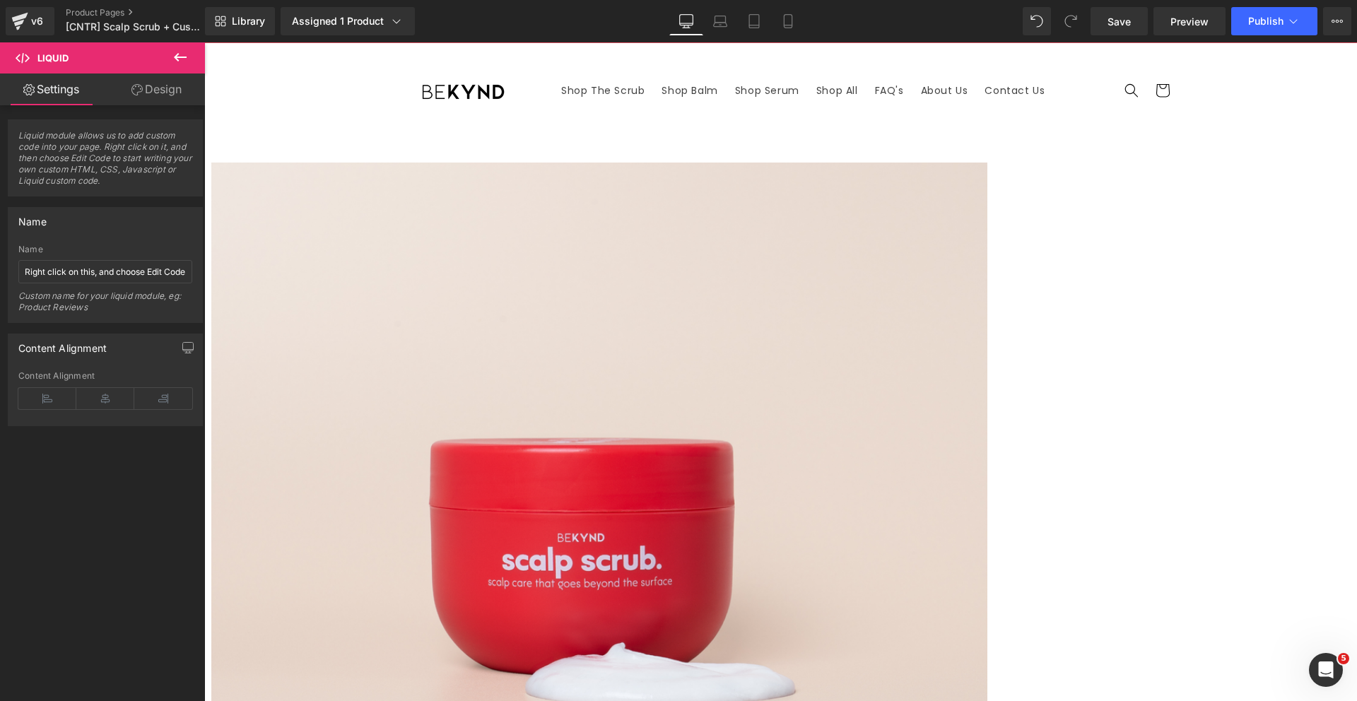
scroll to position [25, 0]
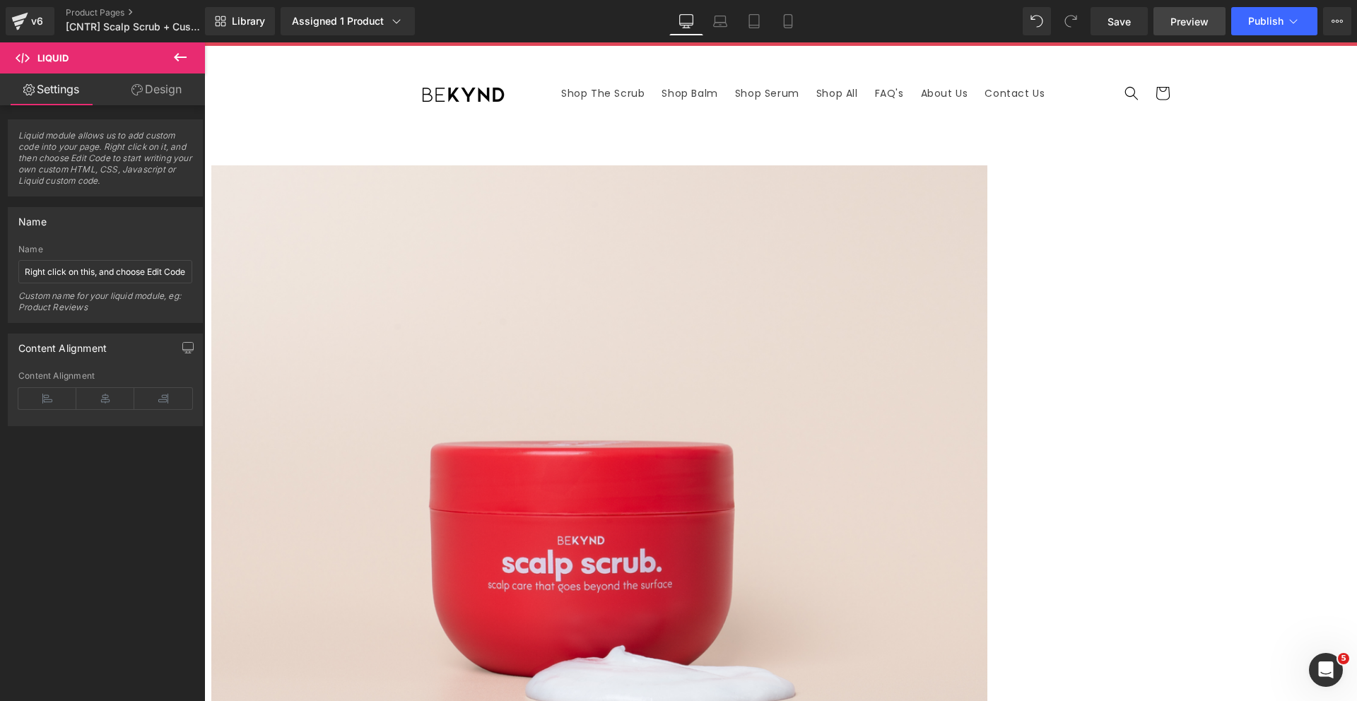
click at [1167, 13] on link "Preview" at bounding box center [1190, 21] width 72 height 28
